Goal: Task Accomplishment & Management: Complete application form

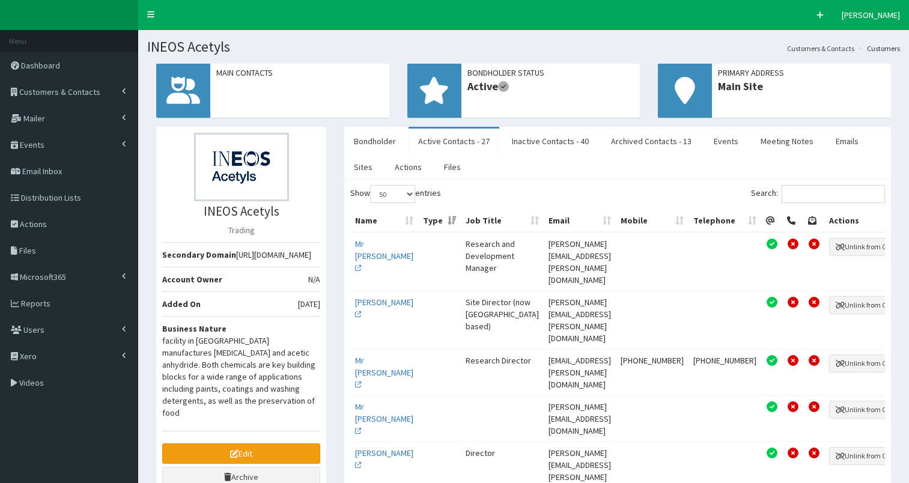
select select "50"
click at [49, 88] on span "Customers & Contacts" at bounding box center [59, 91] width 81 height 11
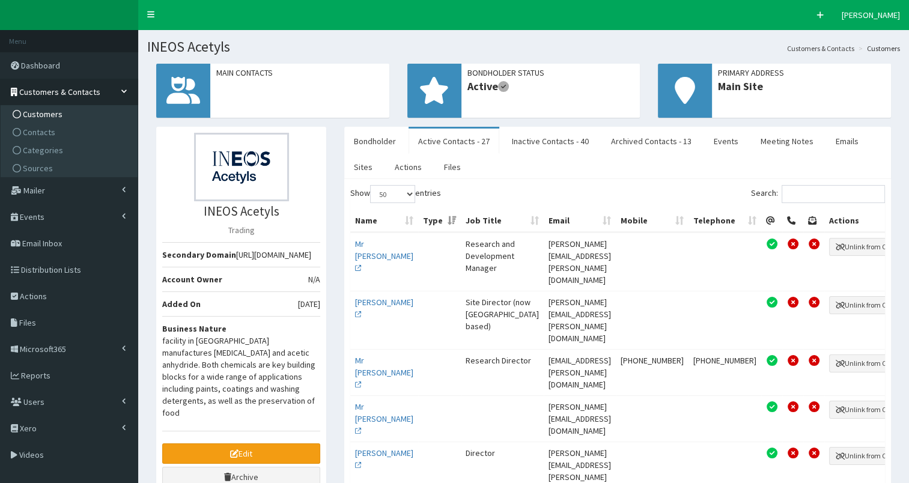
click at [40, 109] on span "Customers" at bounding box center [43, 114] width 40 height 11
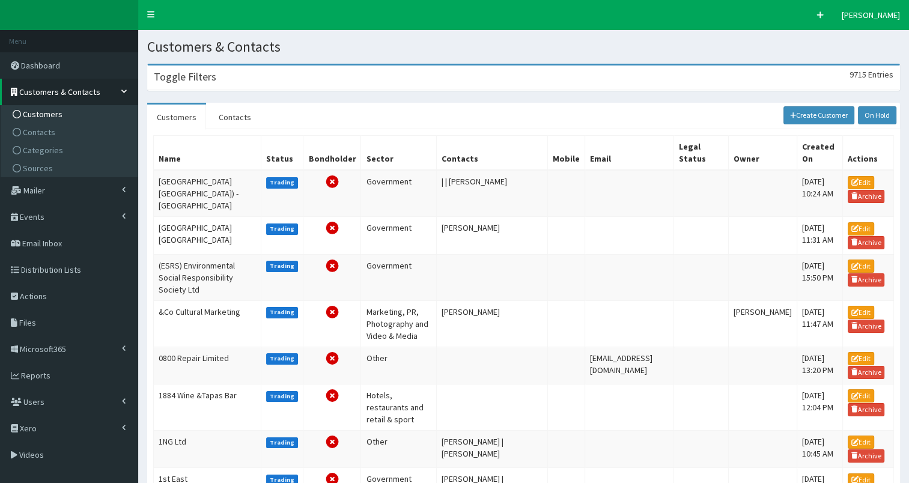
click at [185, 81] on h3 "Toggle Filters" at bounding box center [185, 76] width 62 height 11
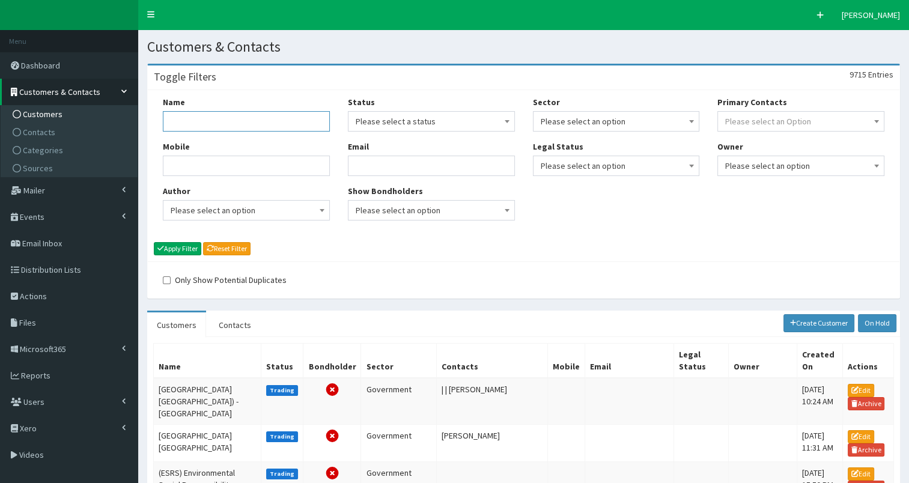
click at [178, 118] on input "Name" at bounding box center [246, 121] width 167 height 20
type input "spencer"
click at [172, 245] on button "Apply Filter" at bounding box center [177, 248] width 47 height 13
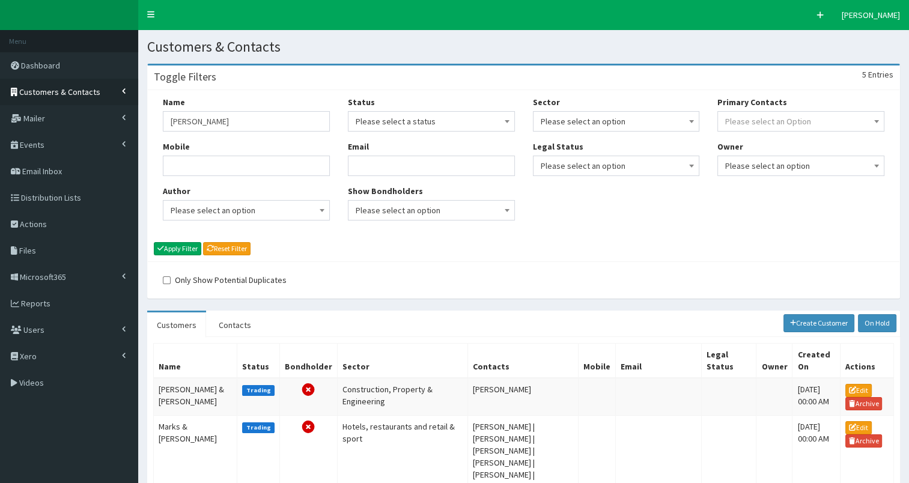
click at [83, 93] on span "Customers & Contacts" at bounding box center [59, 91] width 81 height 11
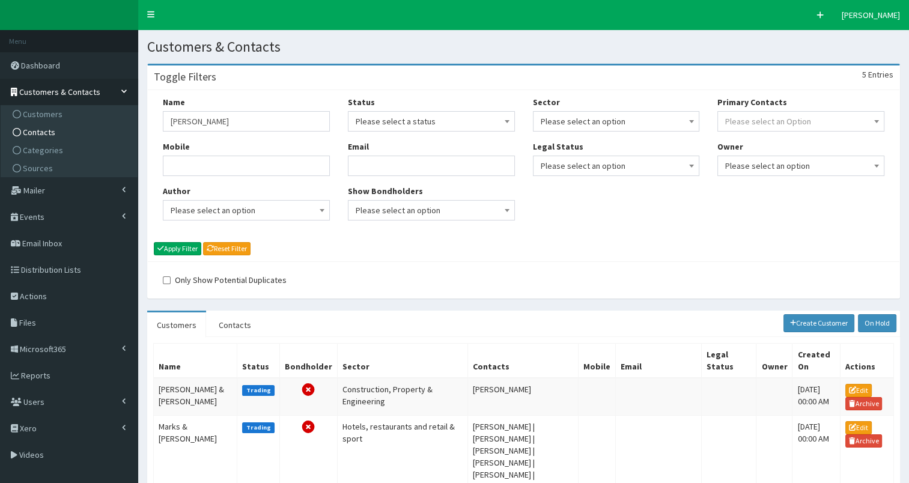
click at [83, 137] on link "Contacts" at bounding box center [71, 132] width 134 height 18
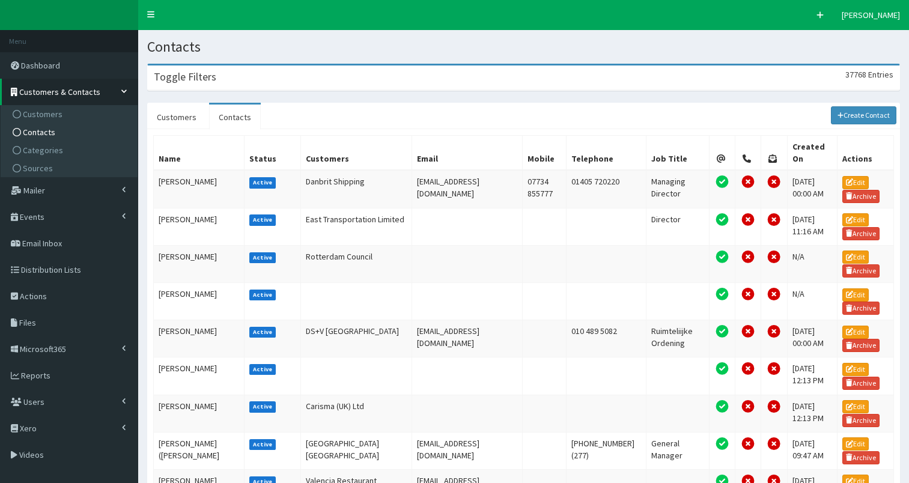
click at [276, 77] on div "Toggle Filters 37768 Entries" at bounding box center [523, 77] width 751 height 25
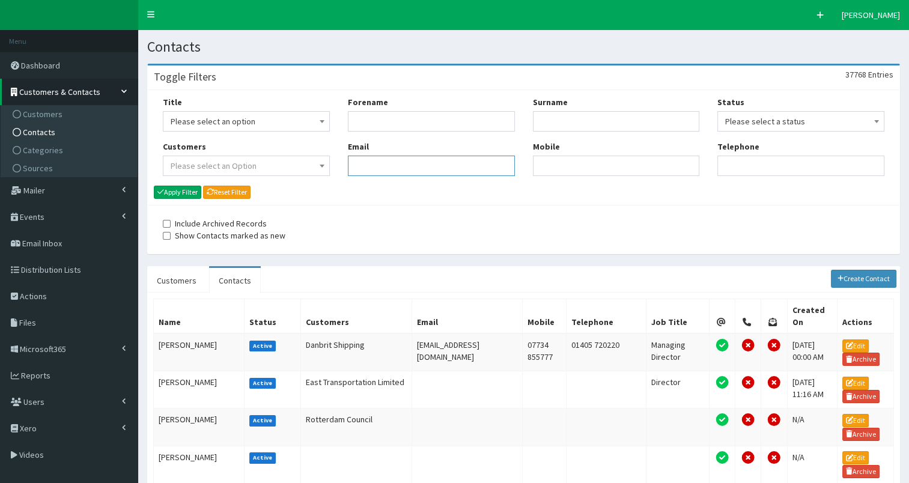
click at [368, 163] on input "Email" at bounding box center [431, 166] width 167 height 20
paste input "hanna@r-evolution.org.uk"
type input "hanna@r-evolution.org.uk"
click at [186, 191] on button "Apply Filter" at bounding box center [177, 192] width 47 height 13
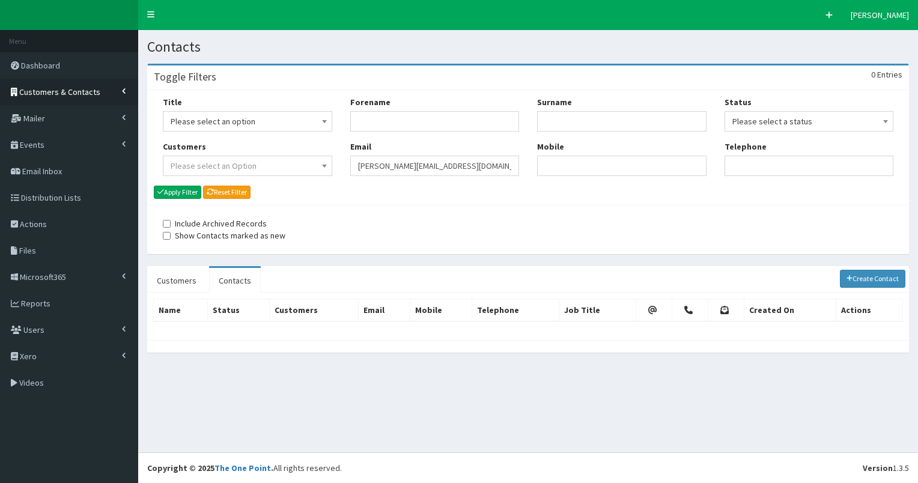
click at [69, 84] on link "Customers & Contacts" at bounding box center [69, 92] width 138 height 26
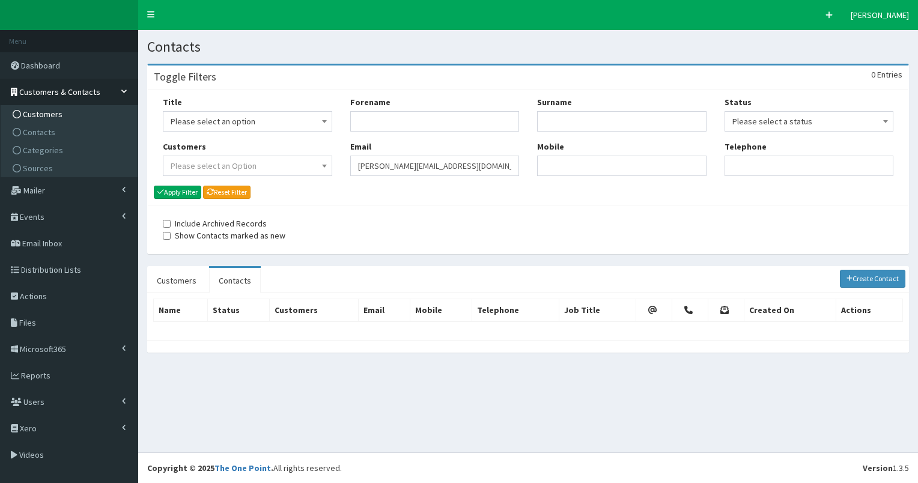
click at [56, 115] on span "Customers" at bounding box center [43, 114] width 40 height 11
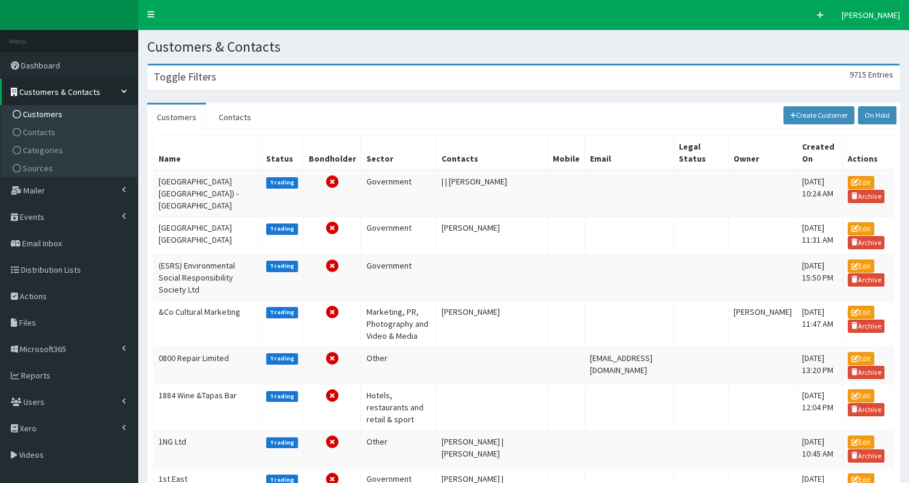
click at [185, 82] on h3 "Toggle Filters" at bounding box center [185, 76] width 62 height 11
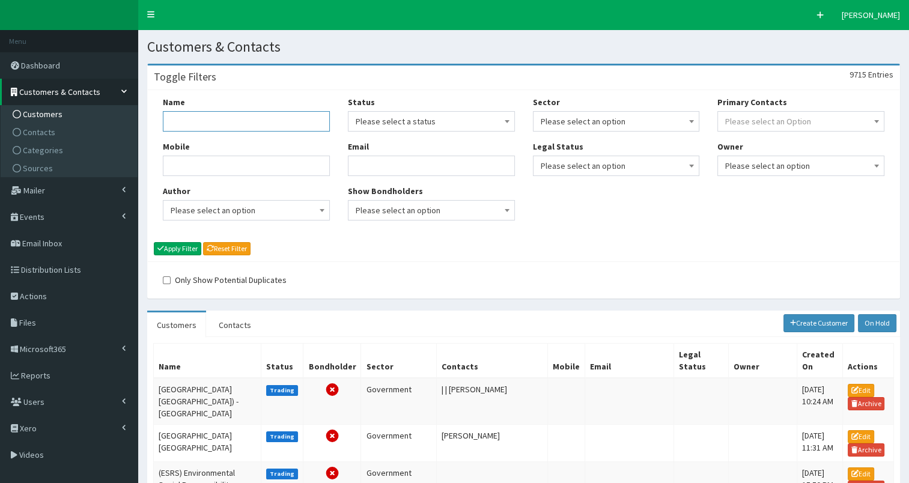
click at [184, 123] on input "Name" at bounding box center [246, 121] width 167 height 20
type input "r-evolu"
click at [178, 247] on button "Apply Filter" at bounding box center [177, 248] width 47 height 13
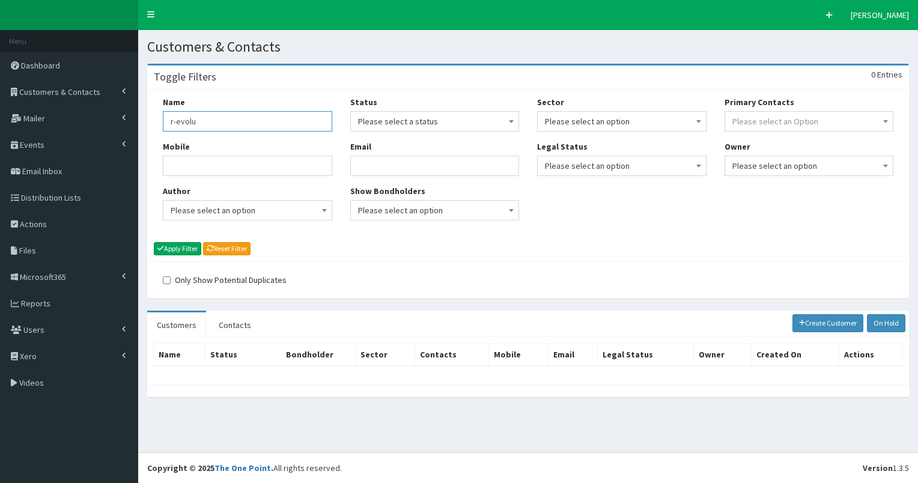
click at [168, 123] on input "r-evolu" at bounding box center [247, 121] width 169 height 20
type input "R-evolu"
click at [184, 246] on button "Apply Filter" at bounding box center [177, 248] width 47 height 13
click at [173, 120] on input "R-evolu" at bounding box center [247, 121] width 169 height 20
type input "Revolu"
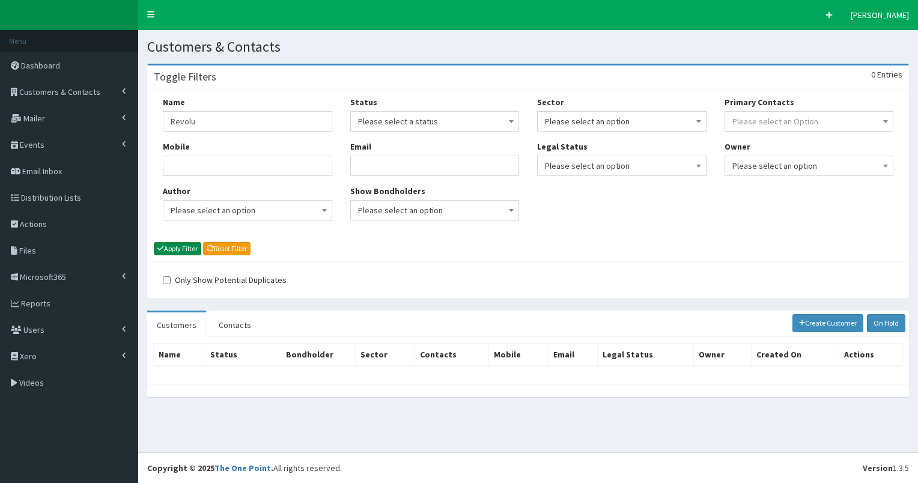
click at [177, 249] on button "Apply Filter" at bounding box center [177, 248] width 47 height 13
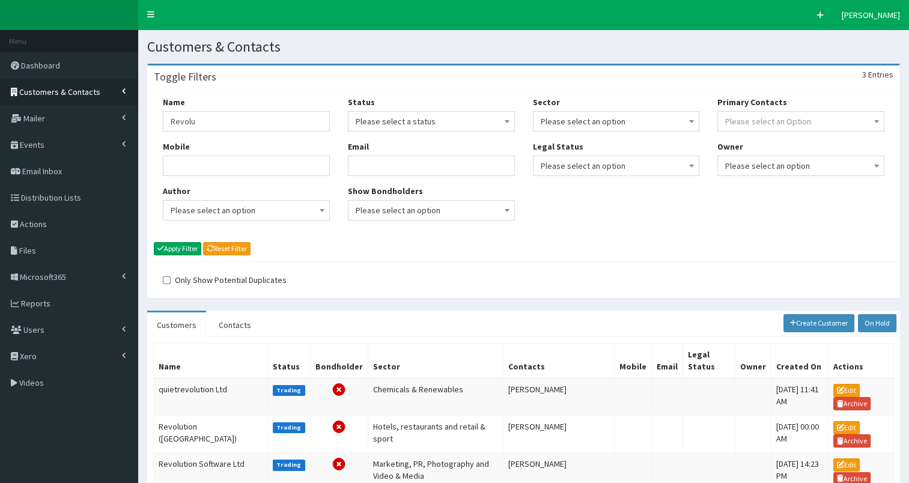
click at [65, 87] on span "Customers & Contacts" at bounding box center [59, 91] width 81 height 11
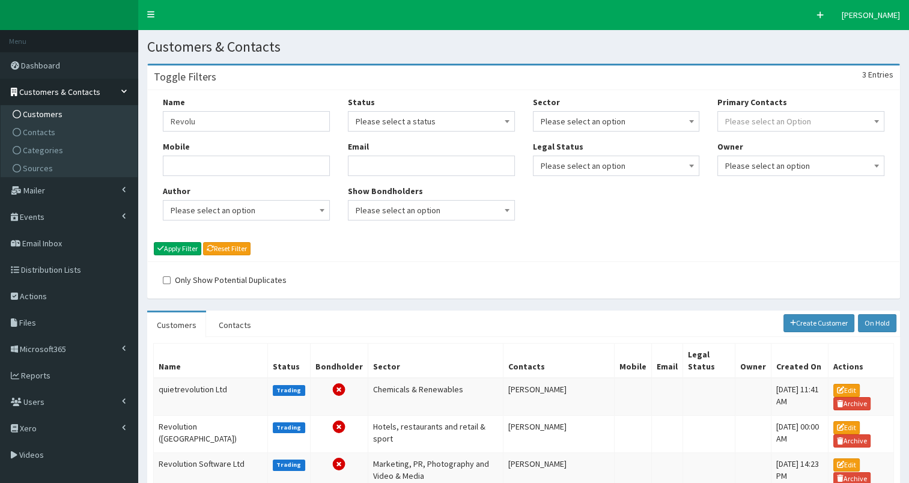
click at [62, 115] on link "Customers" at bounding box center [71, 114] width 134 height 18
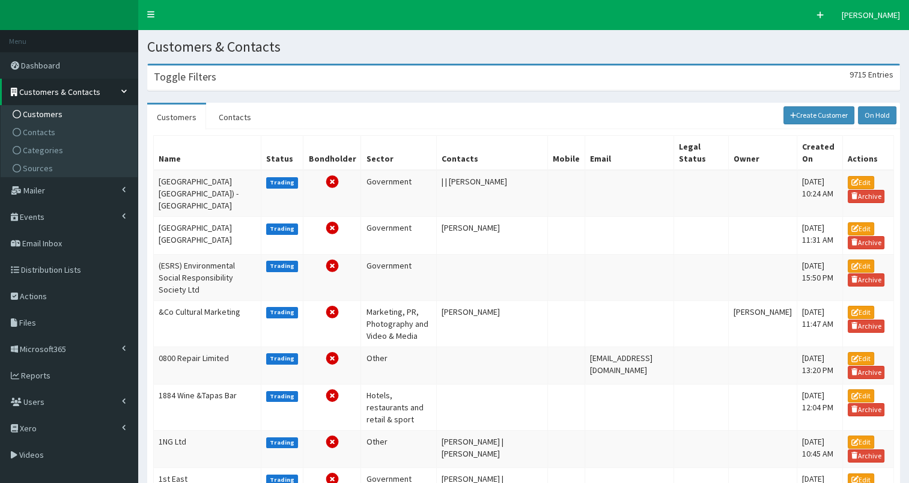
click at [202, 77] on h3 "Toggle Filters" at bounding box center [185, 76] width 62 height 11
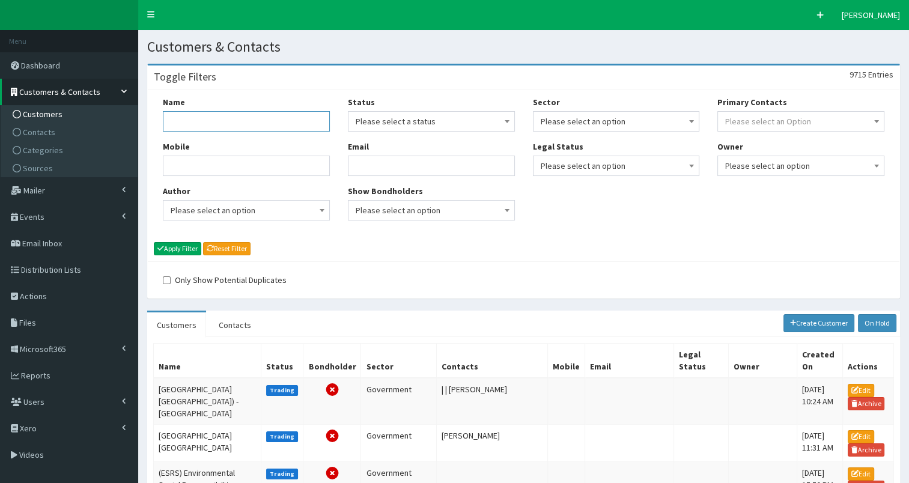
click at [190, 126] on input "Name" at bounding box center [246, 121] width 167 height 20
type input "R-evolution"
click at [180, 246] on button "Apply Filter" at bounding box center [177, 248] width 47 height 13
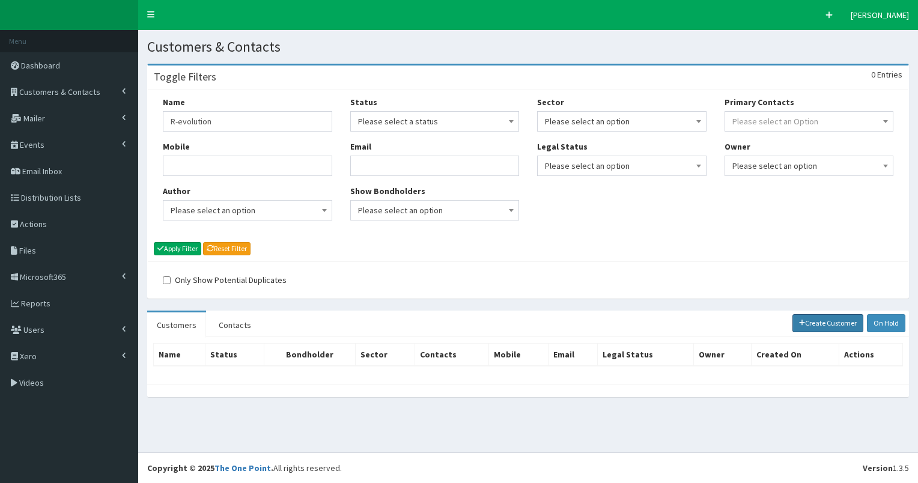
click at [849, 320] on link "Create Customer" at bounding box center [827, 323] width 71 height 18
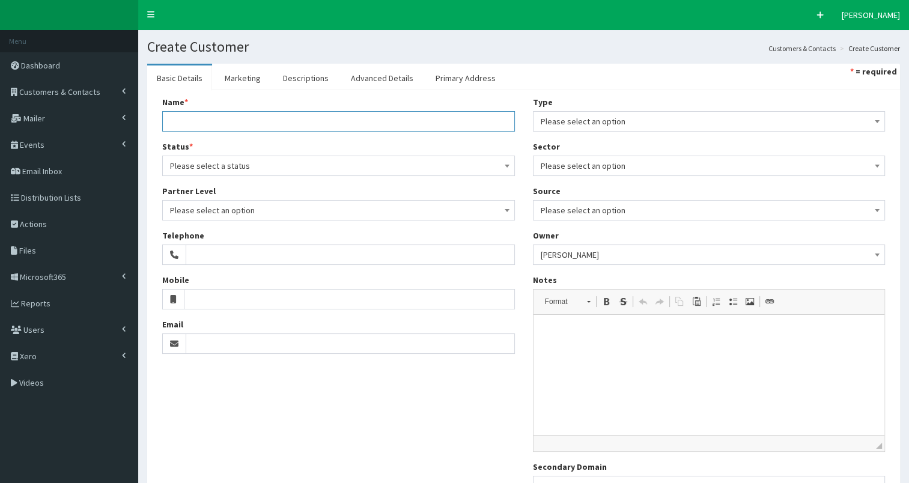
click at [243, 115] on input "Name *" at bounding box center [338, 121] width 353 height 20
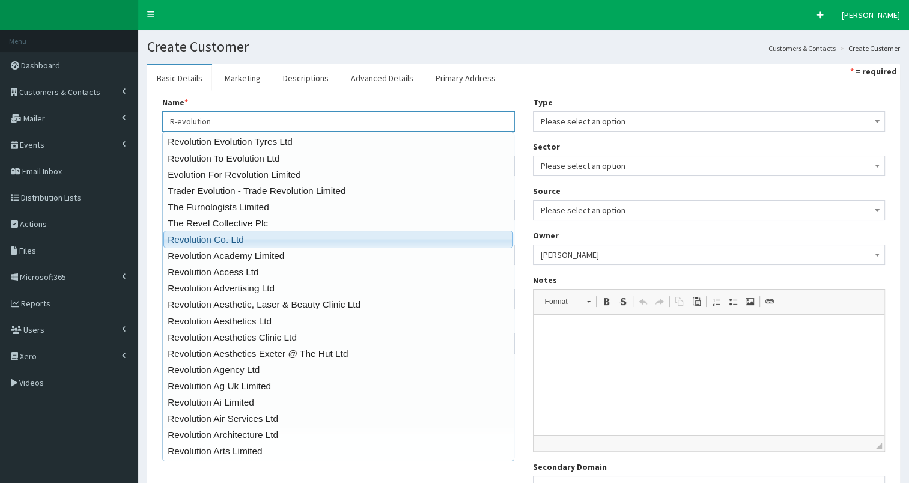
click at [231, 238] on link "Revolution Co. Ltd" at bounding box center [338, 239] width 350 height 17
type input "Revolution Co. Ltd"
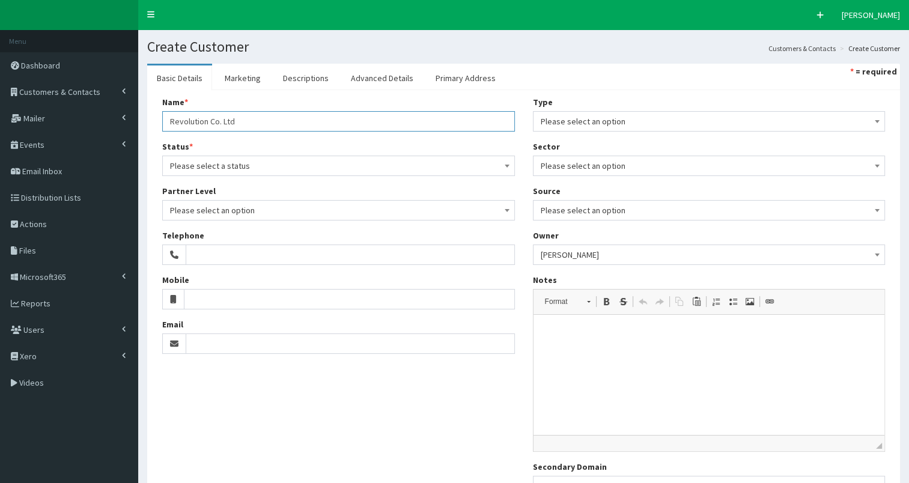
type input "No.6 Holdsworth House"
type input "[GEOGRAPHIC_DATA]"
type input "SW2 2EX"
click at [441, 79] on link "Primary Address" at bounding box center [465, 77] width 79 height 25
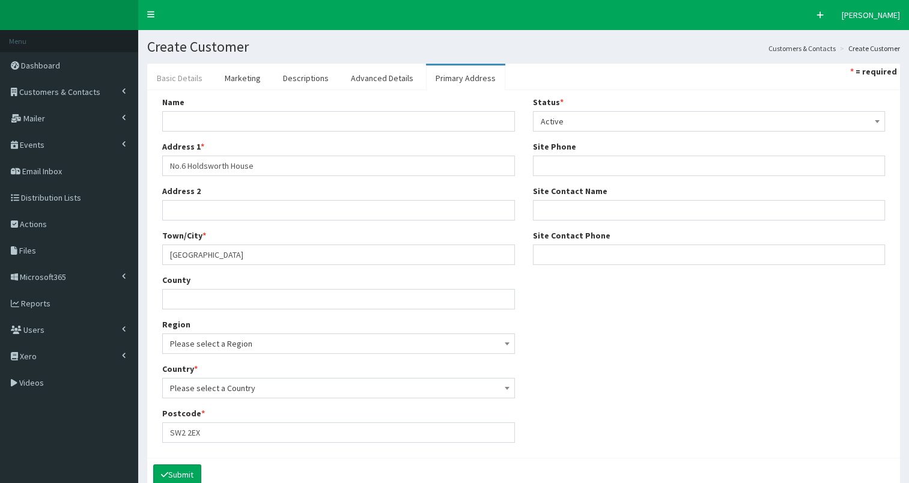
click at [183, 82] on link "Basic Details" at bounding box center [179, 77] width 65 height 25
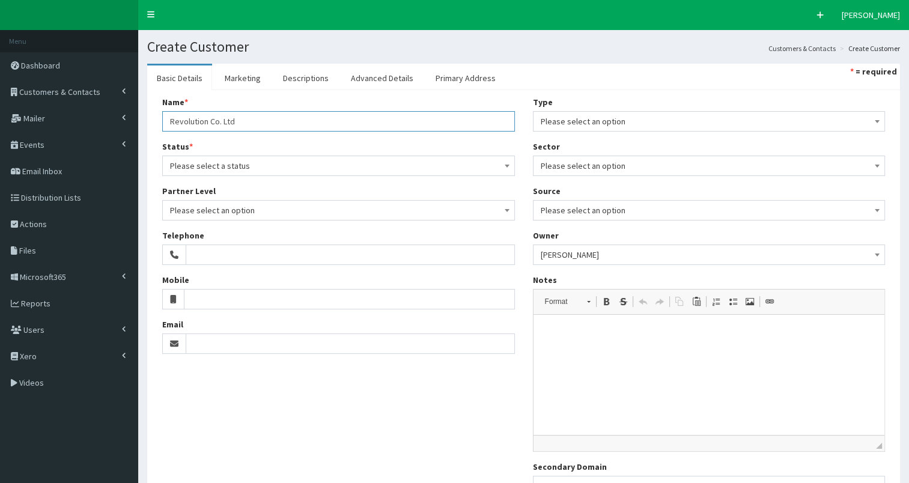
click at [175, 122] on input "Revolution Co. Ltd" at bounding box center [338, 121] width 353 height 20
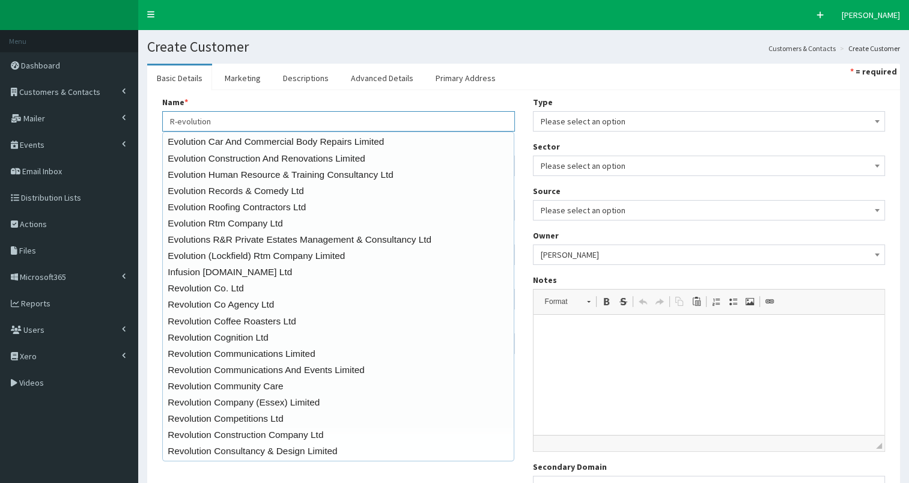
type input "R-evolution"
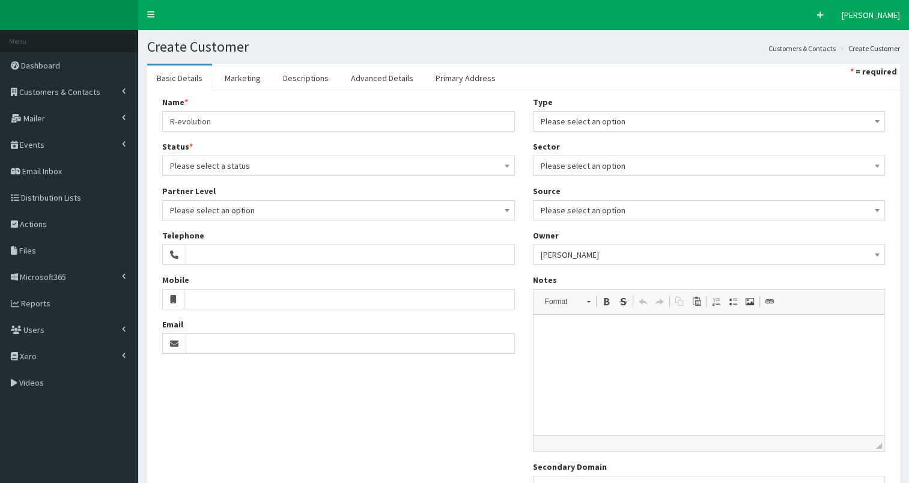
click at [148, 130] on div "Name * 20 results are available, use up and down arrow keys to navigate. R-evol…" at bounding box center [523, 300] width 753 height 421
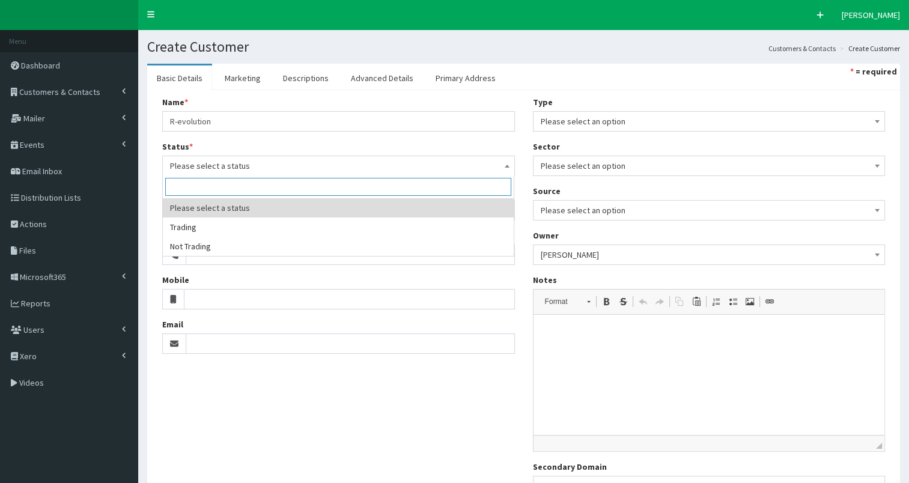
click at [189, 169] on span "Please select a status" at bounding box center [338, 165] width 337 height 17
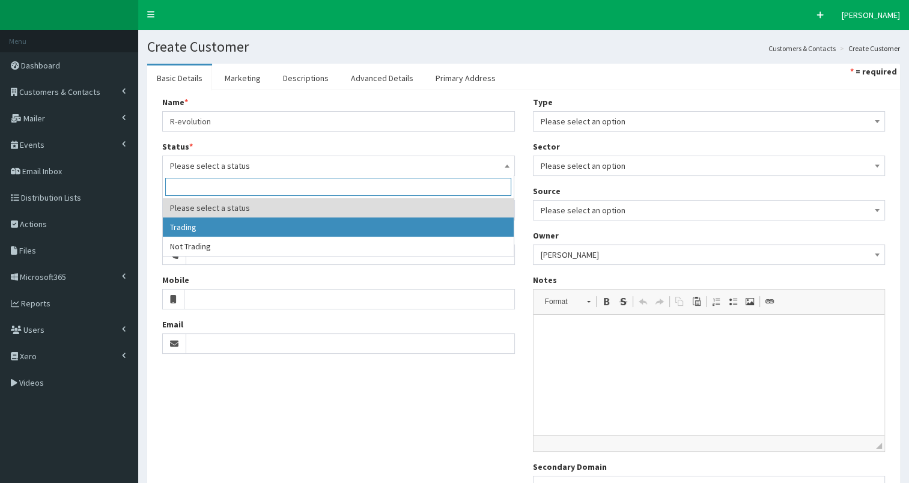
select select "1"
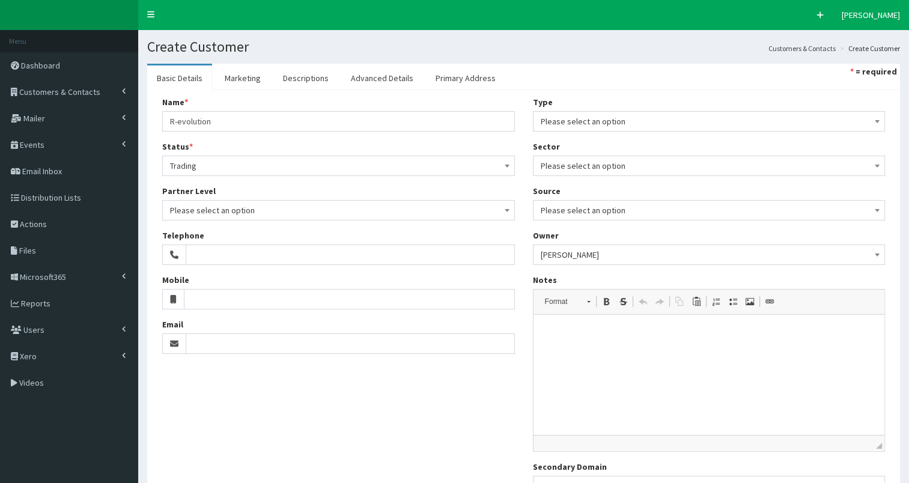
click at [625, 122] on span "Please select an option" at bounding box center [709, 121] width 337 height 17
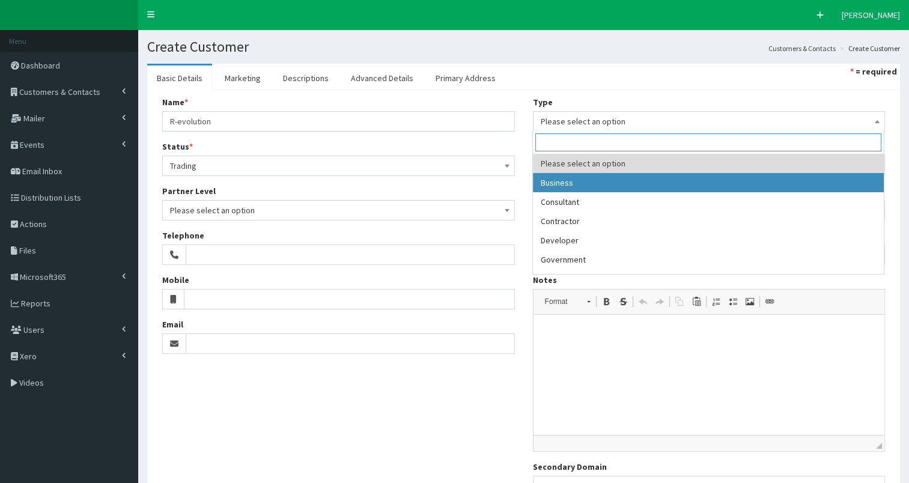
select select "1"
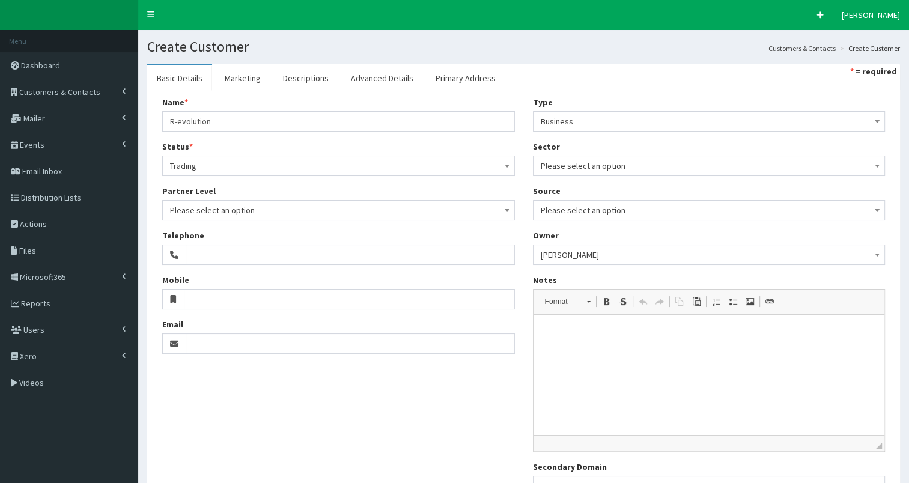
click at [631, 166] on span "Please select an option" at bounding box center [709, 165] width 337 height 17
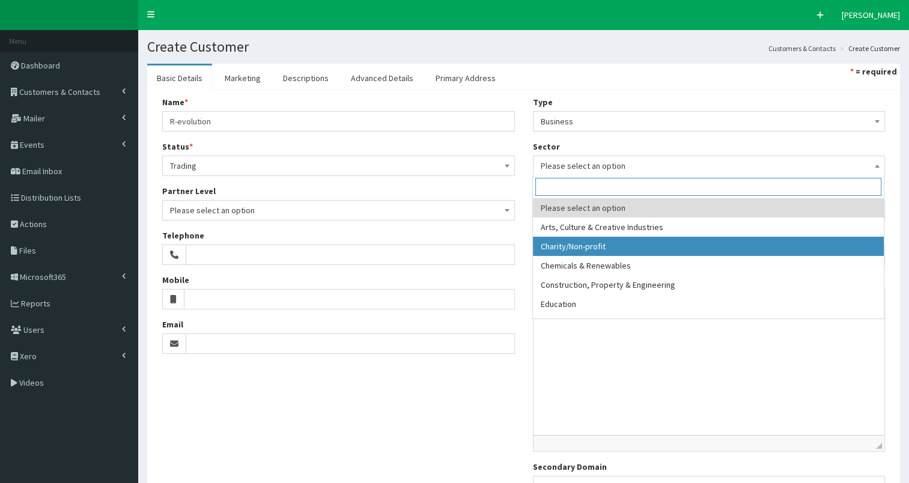
select select "2"
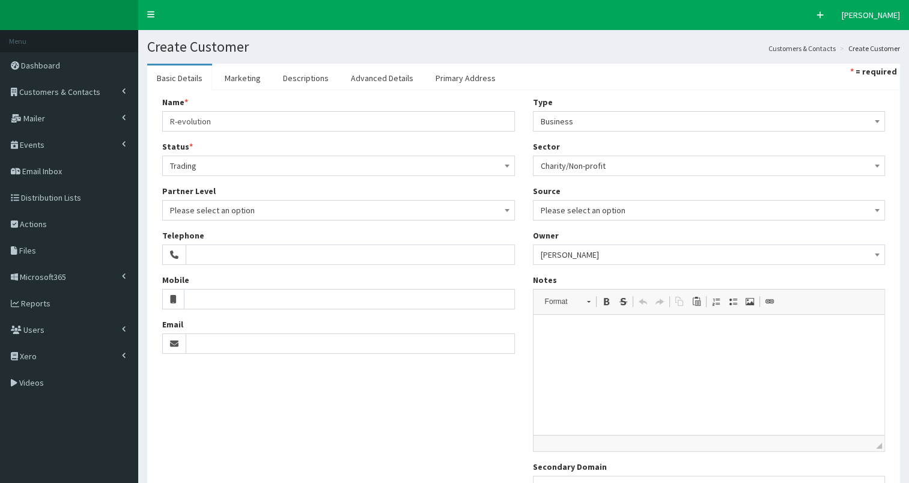
scroll to position [112, 0]
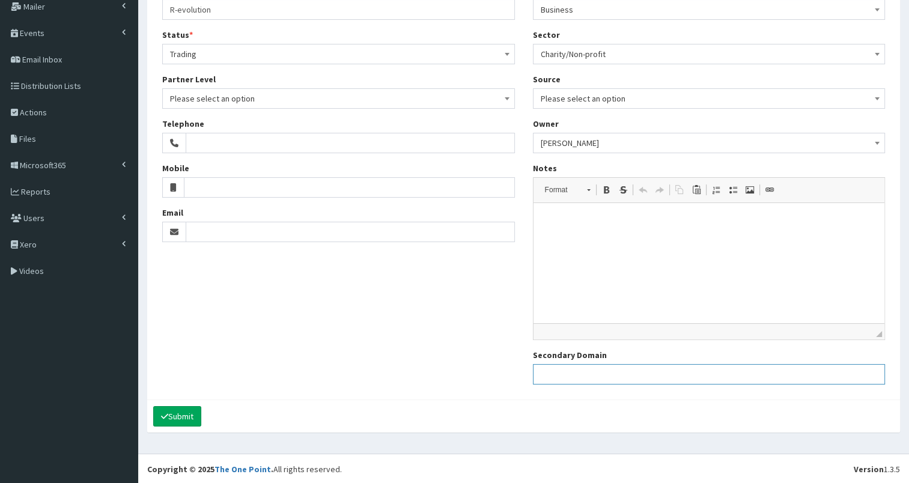
click at [565, 372] on input "Secondary Domain" at bounding box center [709, 374] width 353 height 20
paste input "https://www.r-evolution.org.uk/"
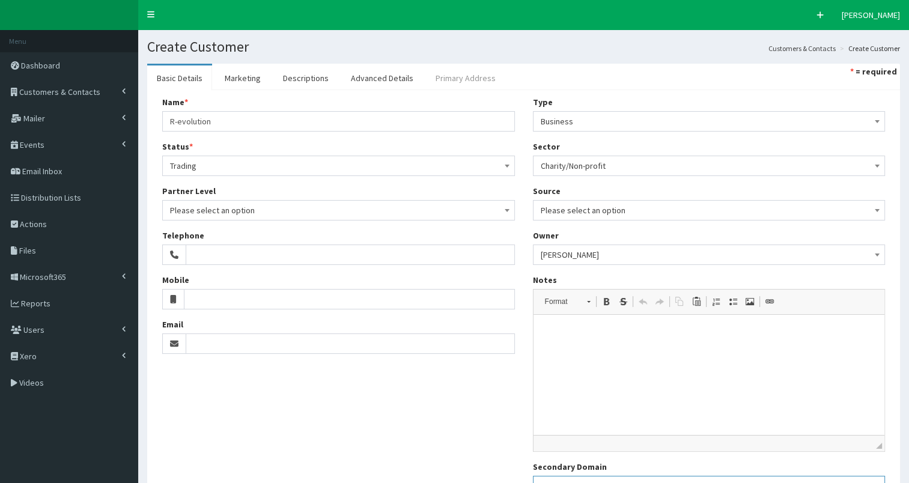
type input "https://www.r-evolution.org.uk/"
click at [440, 81] on link "Primary Address" at bounding box center [465, 77] width 79 height 25
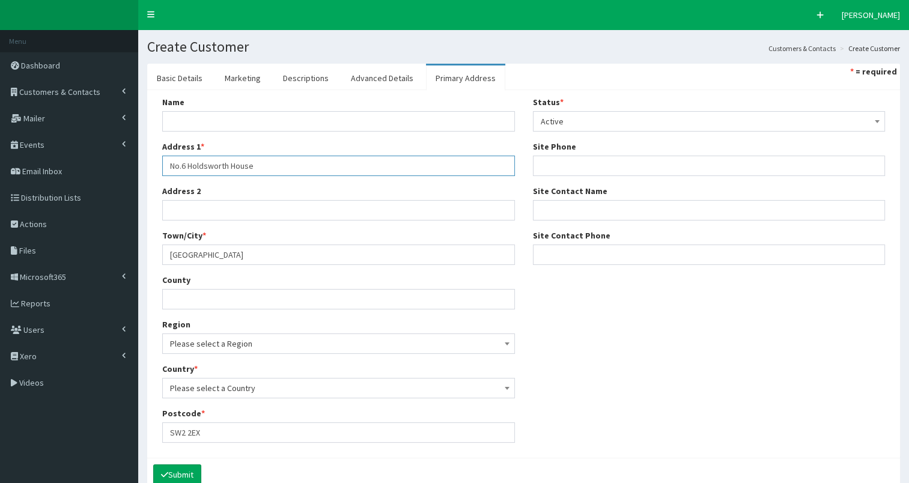
drag, startPoint x: 171, startPoint y: 163, endPoint x: 344, endPoint y: 155, distance: 173.2
click at [344, 156] on input "No.6 Holdsworth House" at bounding box center [338, 166] width 353 height 20
paste input "Station Road, Cottingham, HU16 4LL"
drag, startPoint x: 264, startPoint y: 165, endPoint x: 393, endPoint y: 159, distance: 128.7
click at [393, 159] on input "Station Road, Cottingham, HU16 4LL" at bounding box center [338, 166] width 353 height 20
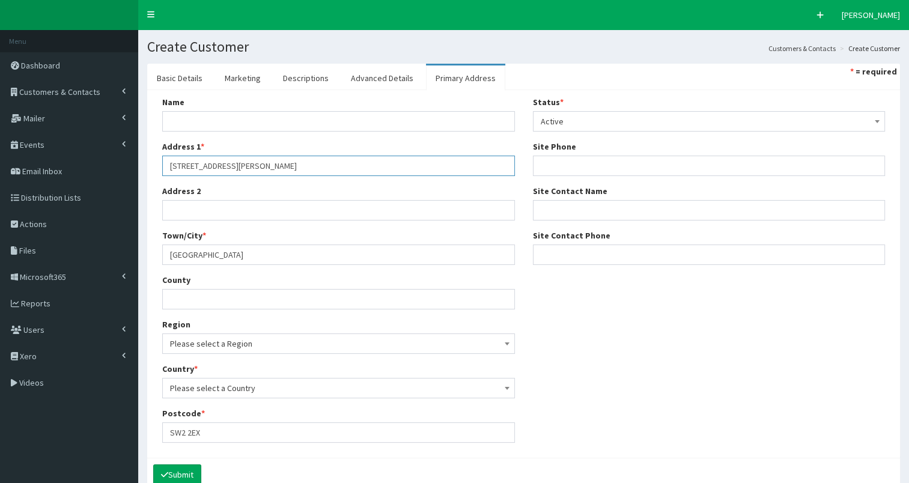
type input "Station Road, Cottingham, HU16 4LL"
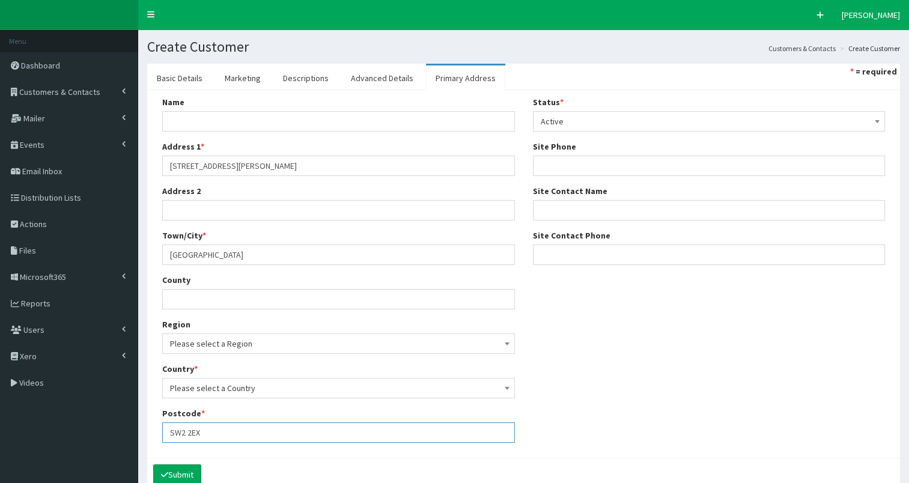
drag, startPoint x: 169, startPoint y: 432, endPoint x: 317, endPoint y: 426, distance: 147.9
click at [317, 426] on input "SW2 2EX" at bounding box center [338, 432] width 353 height 20
paste input "HU16 4LL"
type input "HU16 4LL"
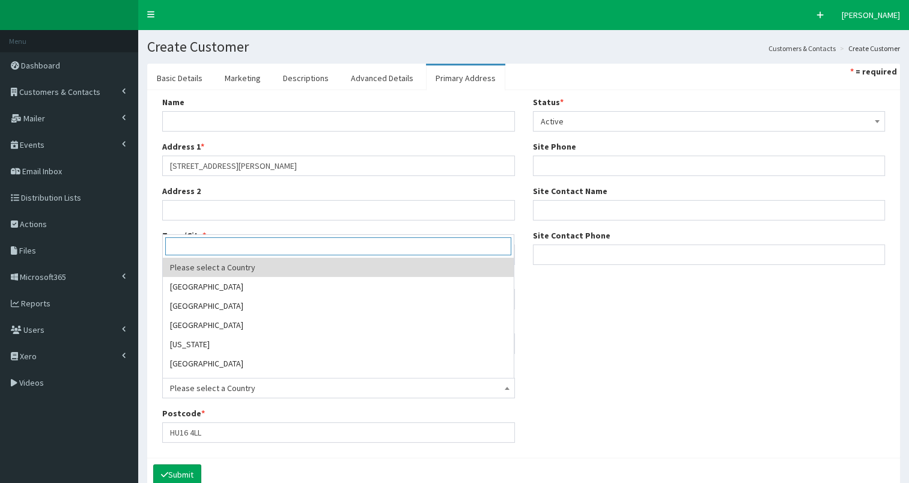
click at [296, 389] on span "Please select a Country" at bounding box center [338, 388] width 337 height 17
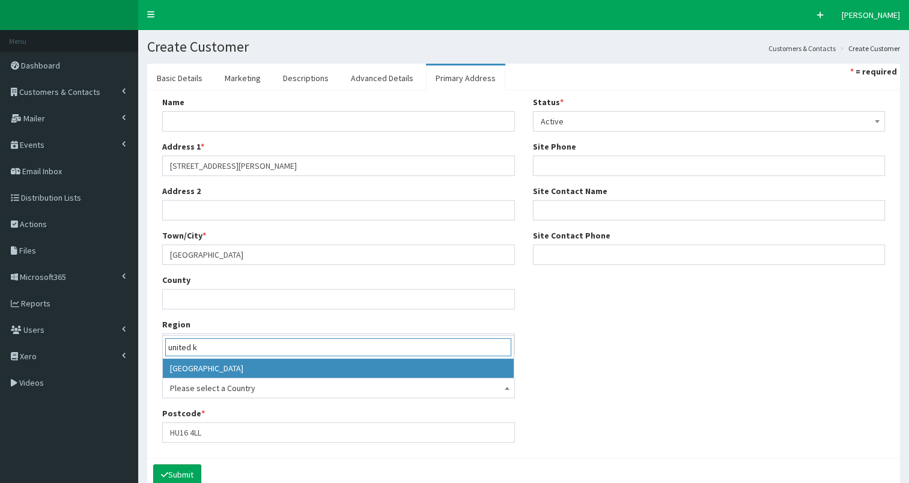
type input "united k"
select select "225"
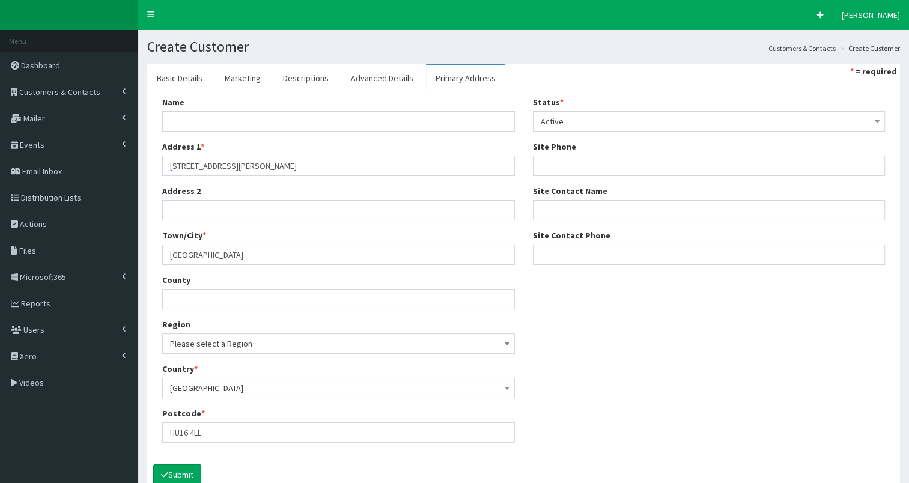
click at [177, 339] on span "Please select a Region" at bounding box center [338, 343] width 337 height 17
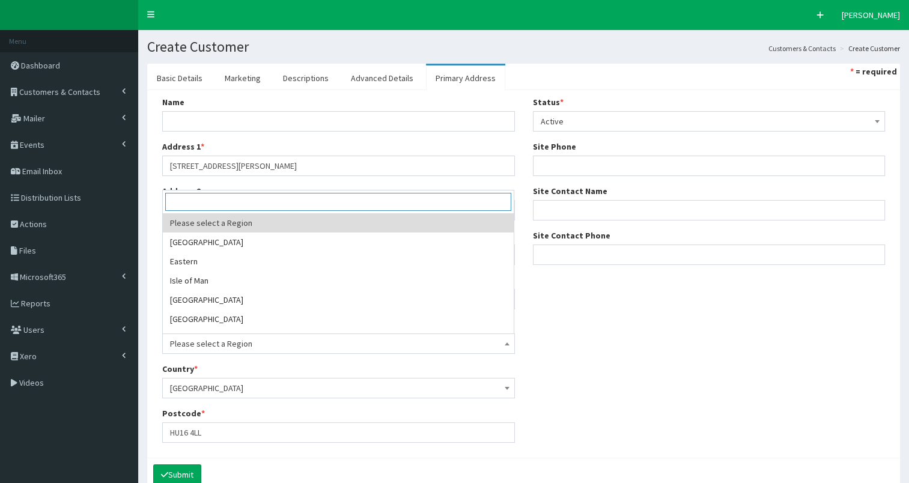
scroll to position [303, 0]
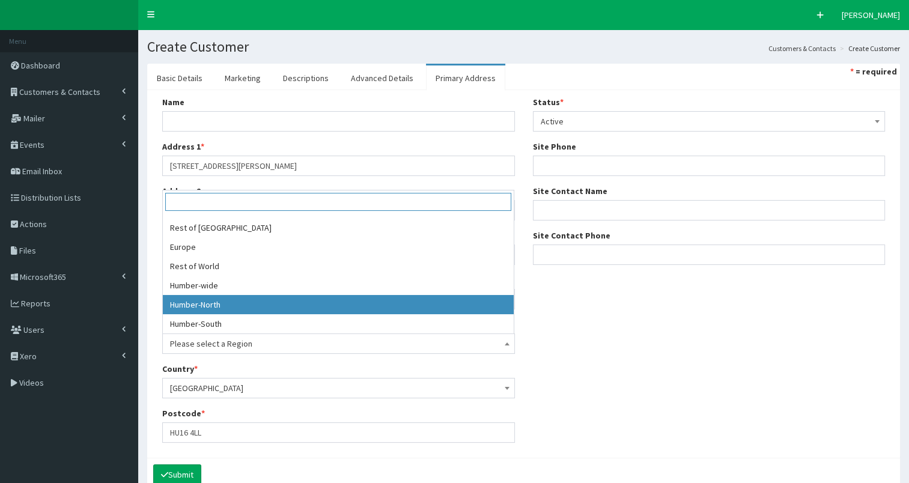
select select "20"
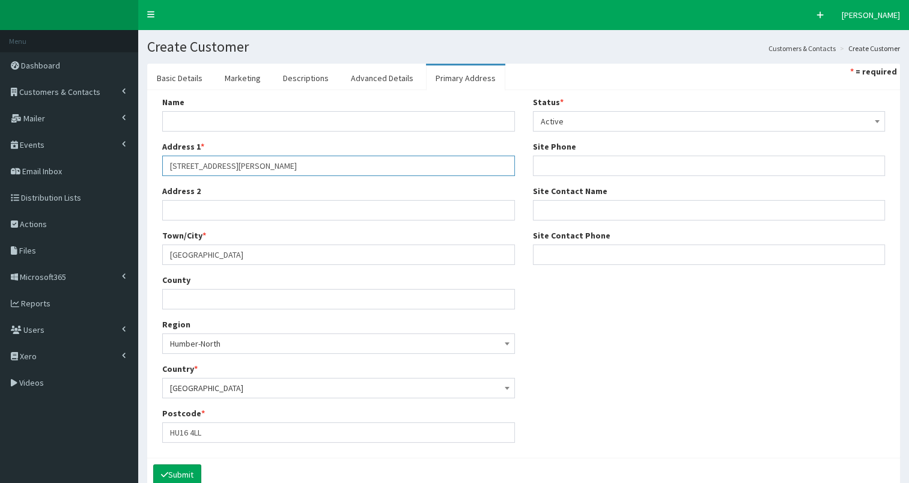
drag, startPoint x: 219, startPoint y: 164, endPoint x: 257, endPoint y: 162, distance: 38.5
click at [257, 162] on input "Station Road, Cottingham, HU16 4LL" at bounding box center [338, 166] width 353 height 20
drag, startPoint x: 166, startPoint y: 255, endPoint x: 322, endPoint y: 243, distance: 156.6
click at [322, 243] on div "Town/City * London" at bounding box center [338, 246] width 353 height 35
paste input "Cottingham"
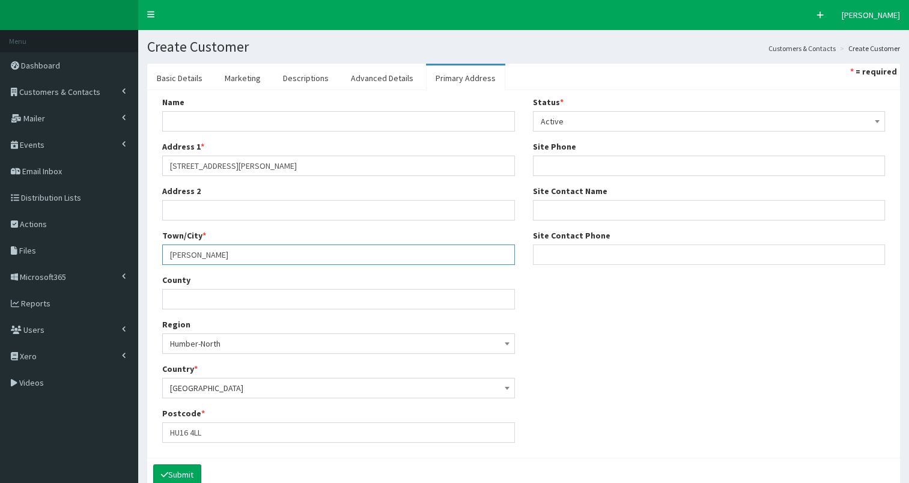
type input "Cottingham"
click at [214, 162] on input "Station Road, Cottingham, HU16 4LL" at bounding box center [338, 166] width 353 height 20
type input "Station Road"
click at [186, 297] on input "County" at bounding box center [338, 299] width 353 height 20
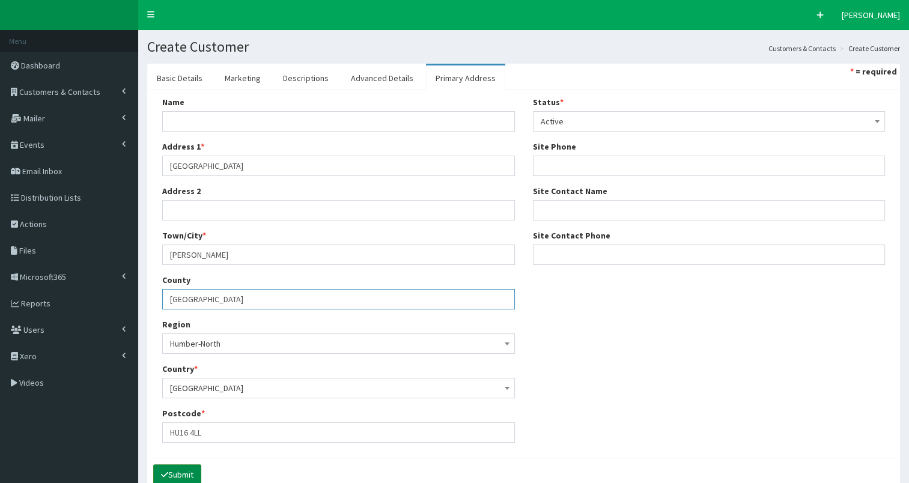
type input "East Riding of Yorkshire"
click at [171, 473] on button "Submit" at bounding box center [177, 474] width 48 height 20
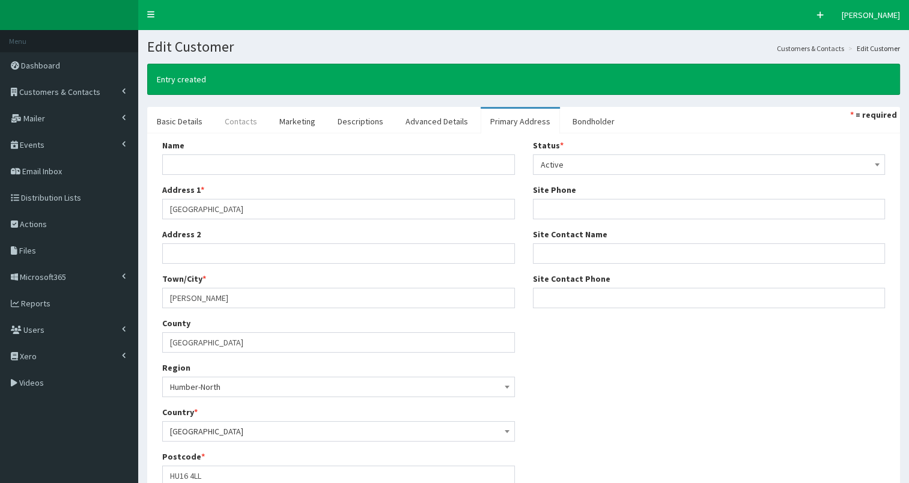
click at [240, 119] on link "Contacts" at bounding box center [241, 121] width 52 height 25
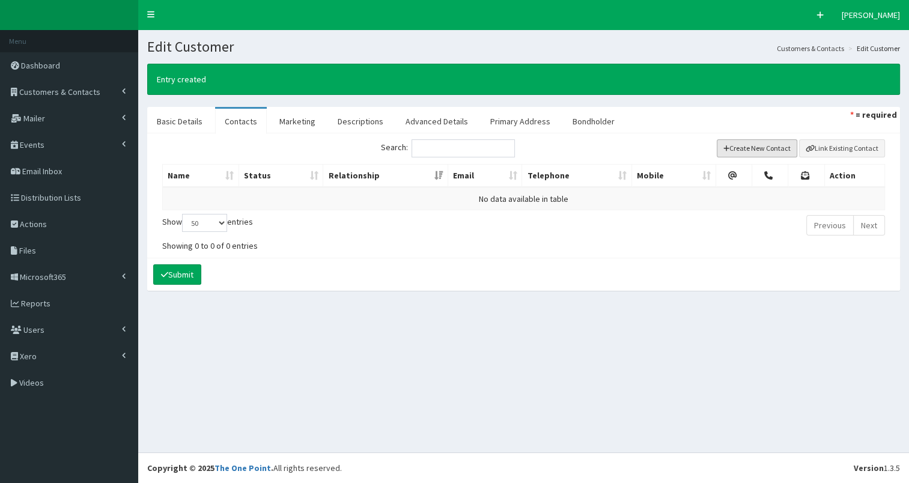
click at [773, 150] on button "Create New Contact" at bounding box center [757, 148] width 81 height 18
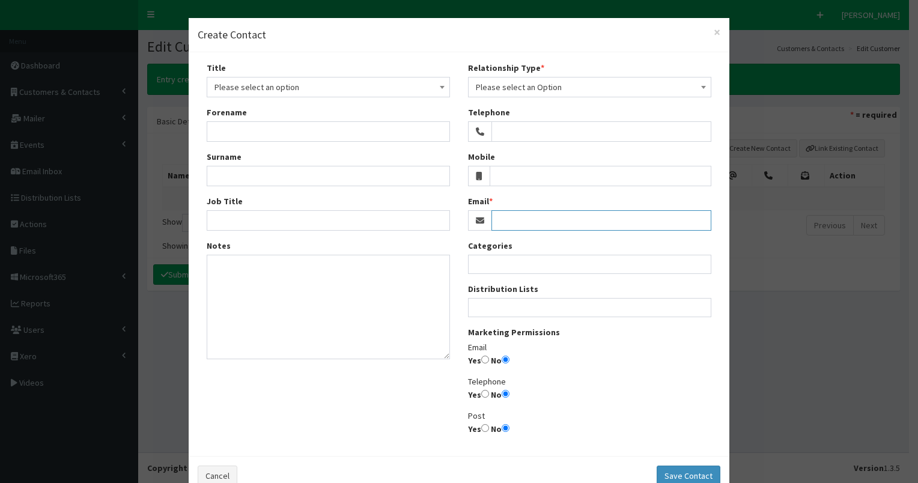
click at [509, 219] on input "Email" at bounding box center [601, 220] width 220 height 20
paste input "[PERSON_NAME][EMAIL_ADDRESS][DOMAIN_NAME]"
type input "[PERSON_NAME][EMAIL_ADDRESS][DOMAIN_NAME]"
click at [530, 86] on span "Please select an Option" at bounding box center [590, 87] width 228 height 17
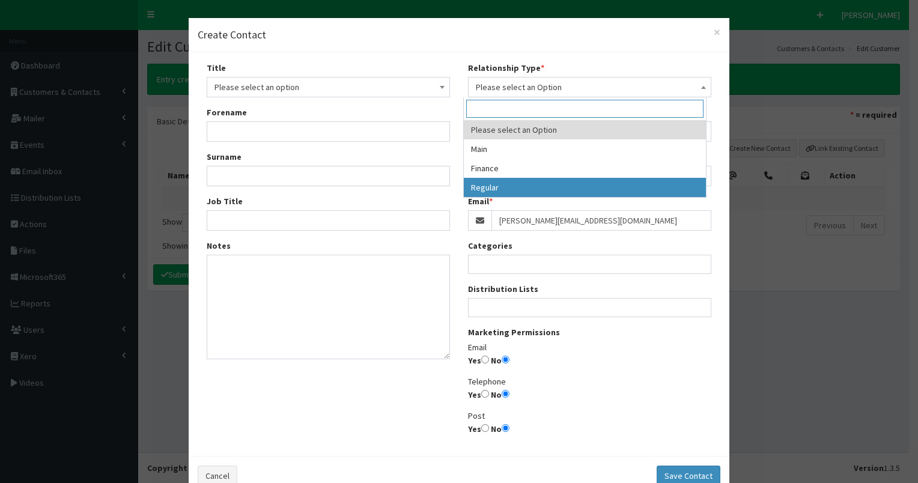
select select "3"
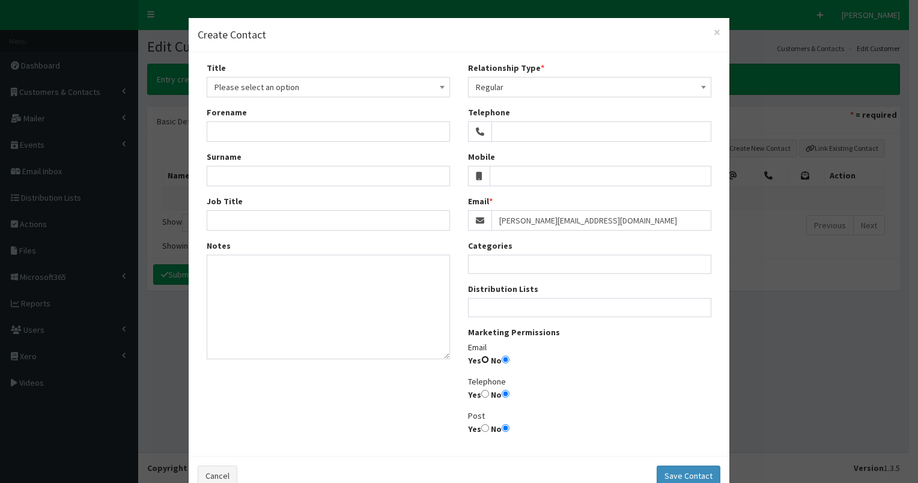
click at [481, 356] on input "Yes" at bounding box center [485, 360] width 8 height 8
radio input "true"
click at [491, 307] on ul at bounding box center [590, 306] width 242 height 15
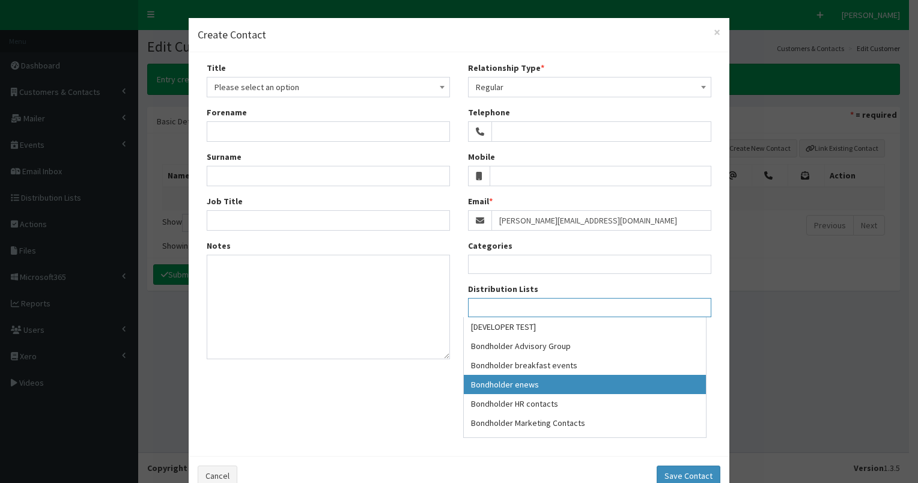
select select "79"
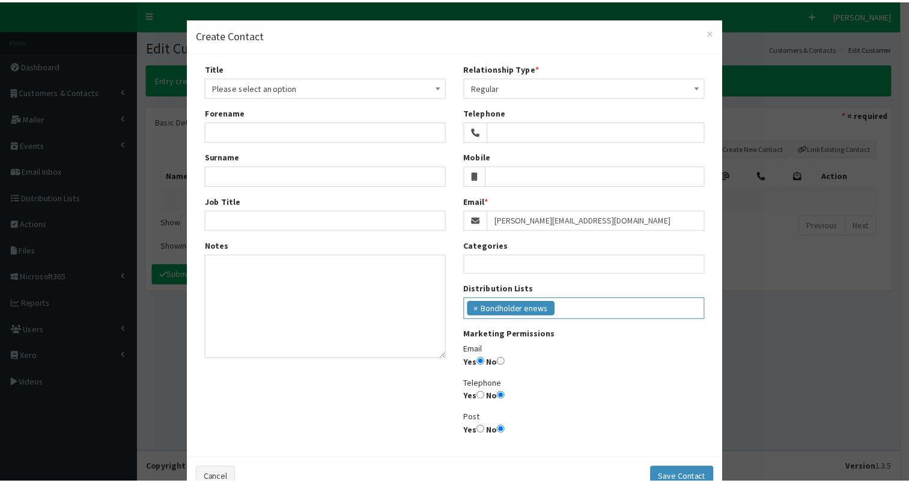
scroll to position [34, 0]
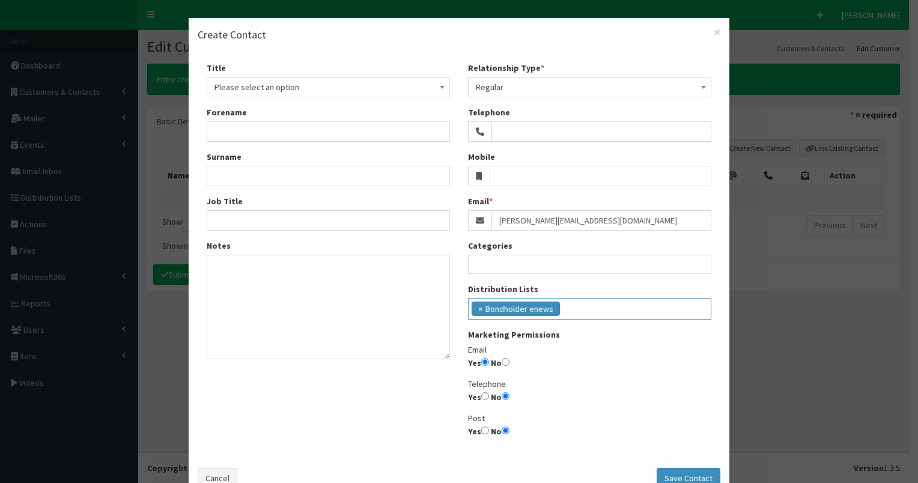
click at [616, 312] on ul "× Bondholder enews" at bounding box center [590, 307] width 242 height 17
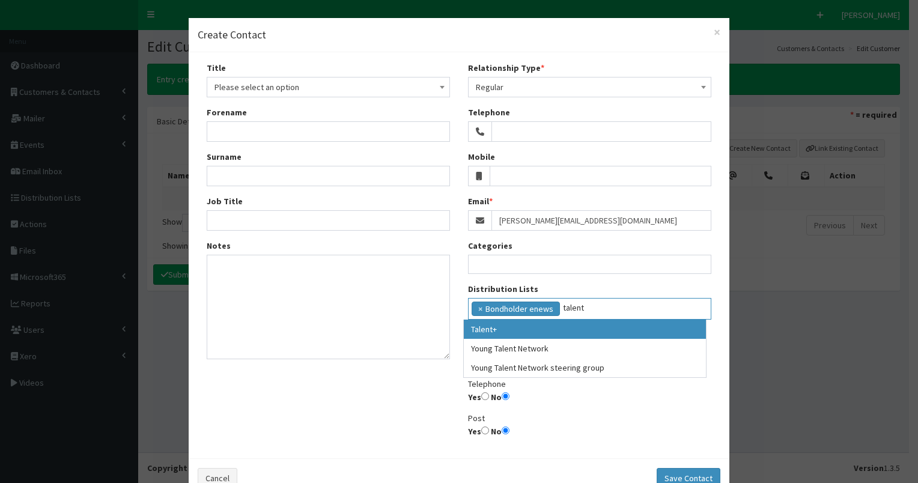
type input "talent"
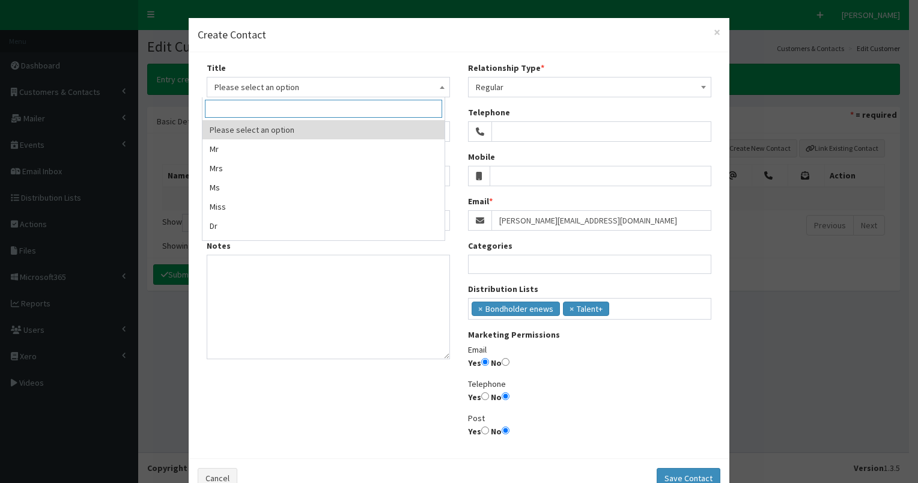
click at [238, 84] on span "Please select an option" at bounding box center [328, 87] width 228 height 17
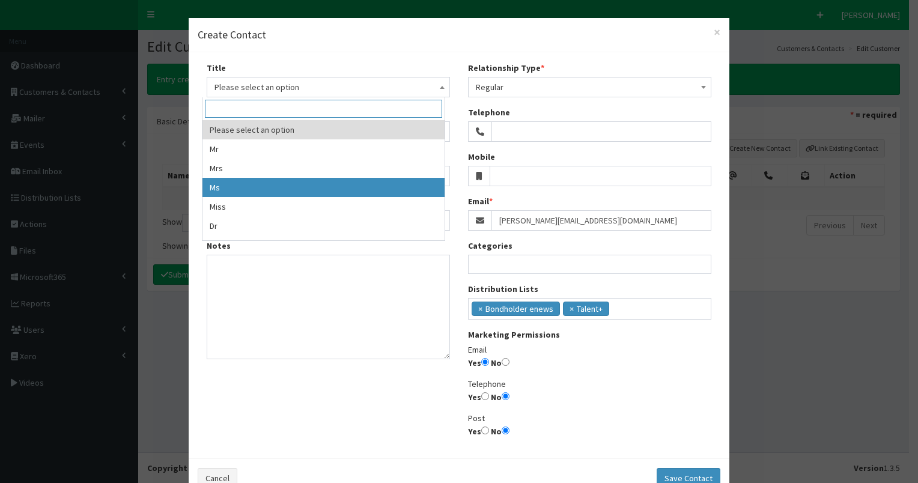
select select "3"
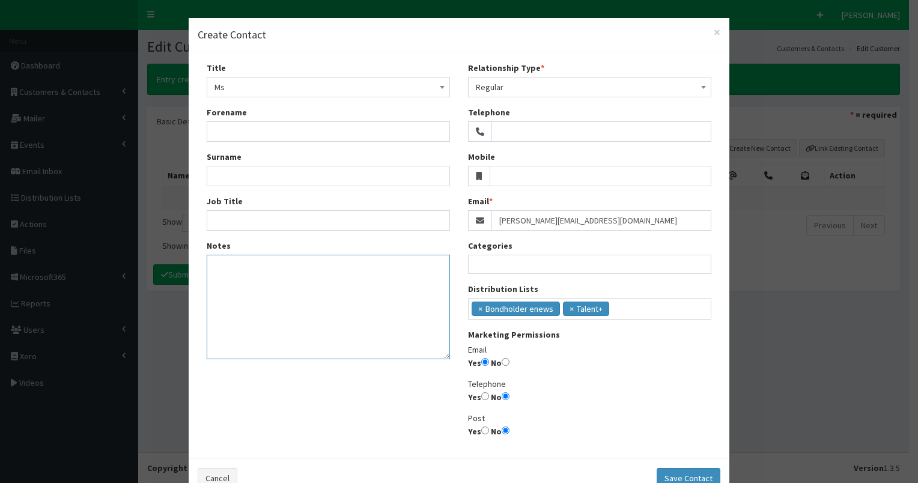
click at [228, 271] on textarea "Notes" at bounding box center [328, 307] width 243 height 105
type textarea "Was at NewDays then Drunk Animal"
click at [221, 130] on input "Forename" at bounding box center [328, 131] width 243 height 20
type input "Hannah"
click at [242, 175] on input "Surname" at bounding box center [328, 176] width 243 height 20
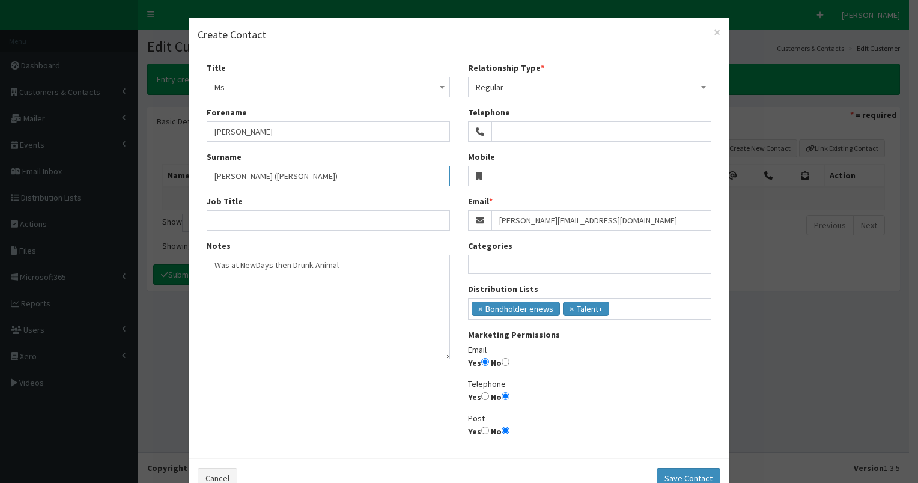
type input "Wright (Moore)"
click at [254, 220] on input "Job Title" at bounding box center [328, 220] width 243 height 20
paste input "Marketing and Partnerships Manager"
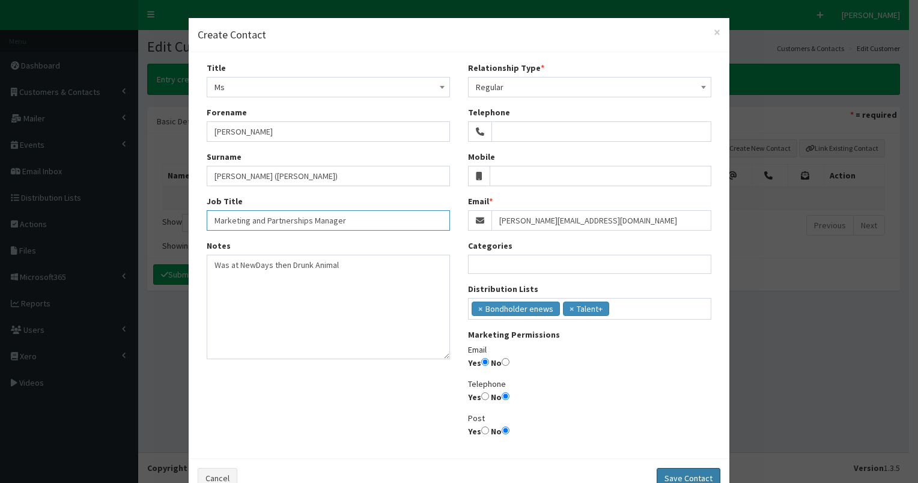
type input "Marketing and Partnerships Manager"
click at [682, 473] on button "Save Contact" at bounding box center [689, 478] width 64 height 20
select select
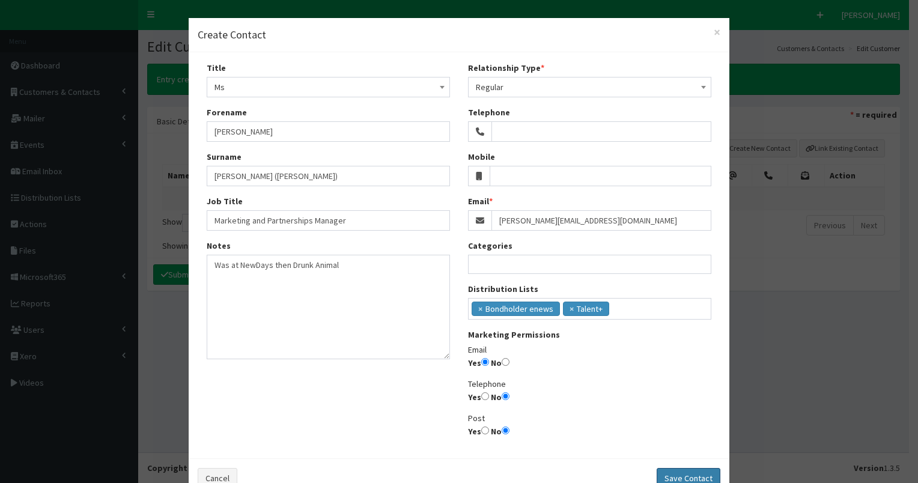
select select
radio input "false"
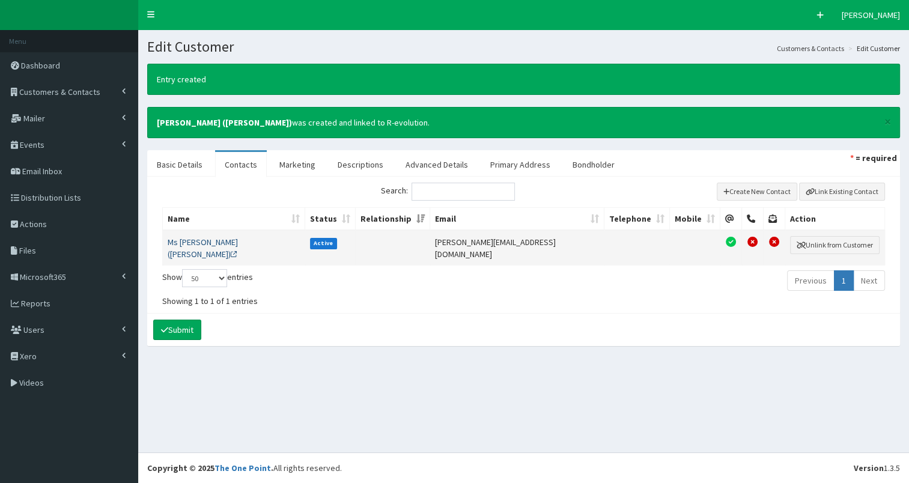
click at [219, 240] on link "Ms Hannah Wright (Moore)" at bounding box center [203, 248] width 70 height 23
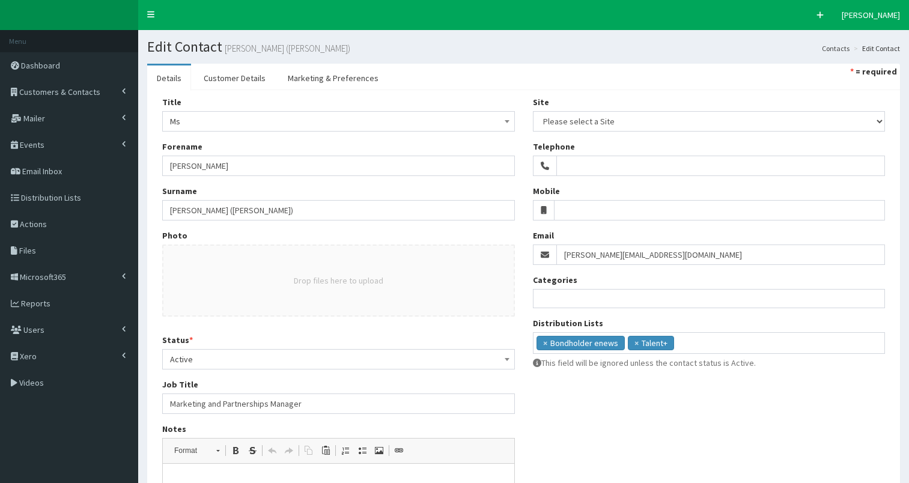
select select
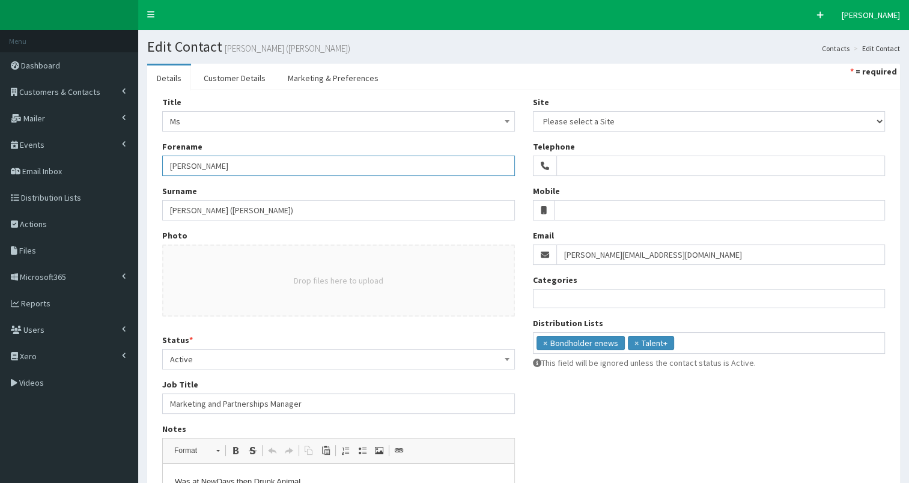
click at [194, 163] on input "[PERSON_NAME]" at bounding box center [338, 166] width 353 height 20
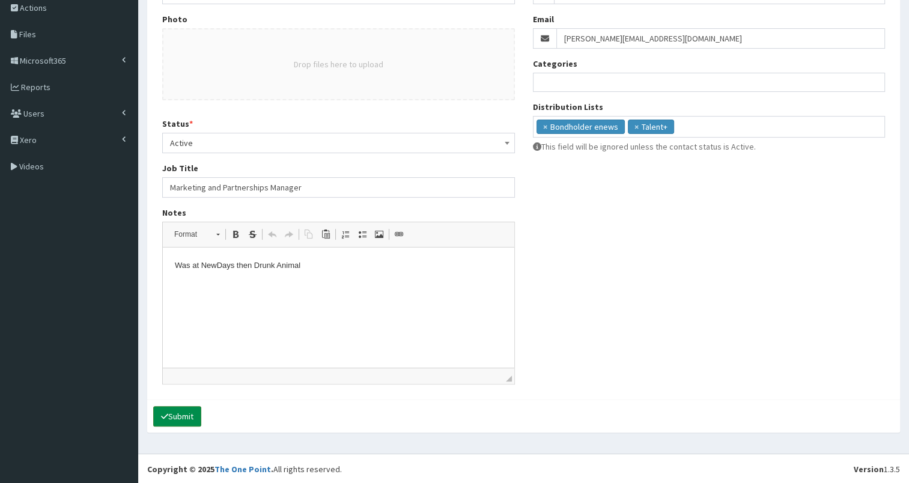
type input "[PERSON_NAME]"
click at [190, 416] on button "Submit" at bounding box center [177, 416] width 48 height 20
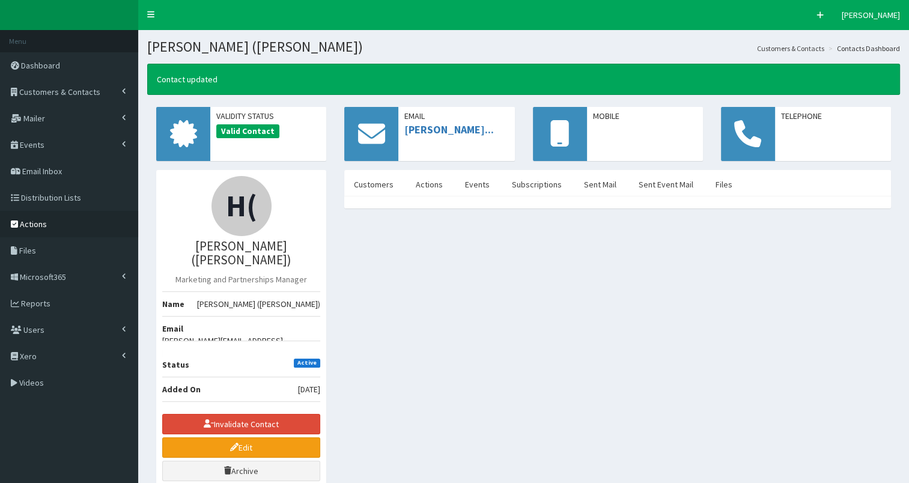
click at [32, 223] on span "Actions" at bounding box center [33, 224] width 27 height 11
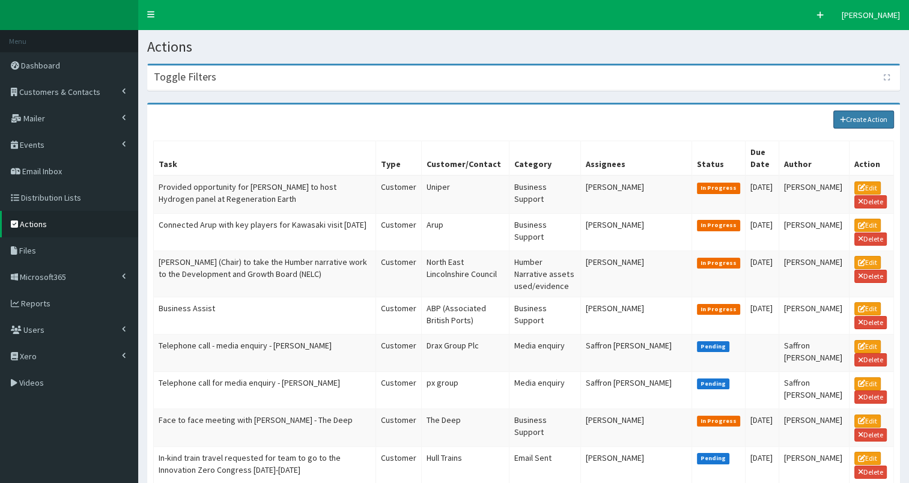
click at [883, 117] on link "Create Action" at bounding box center [863, 120] width 61 height 18
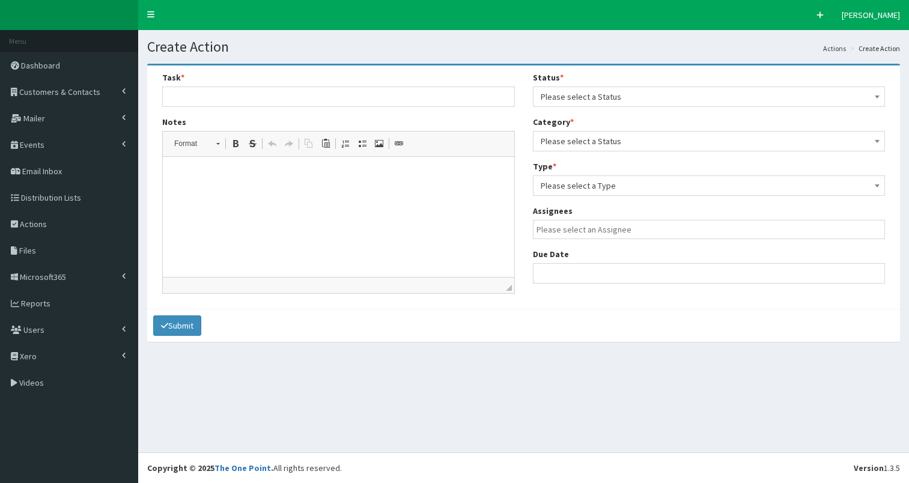
select select
click at [233, 94] on input "text" at bounding box center [338, 96] width 353 height 20
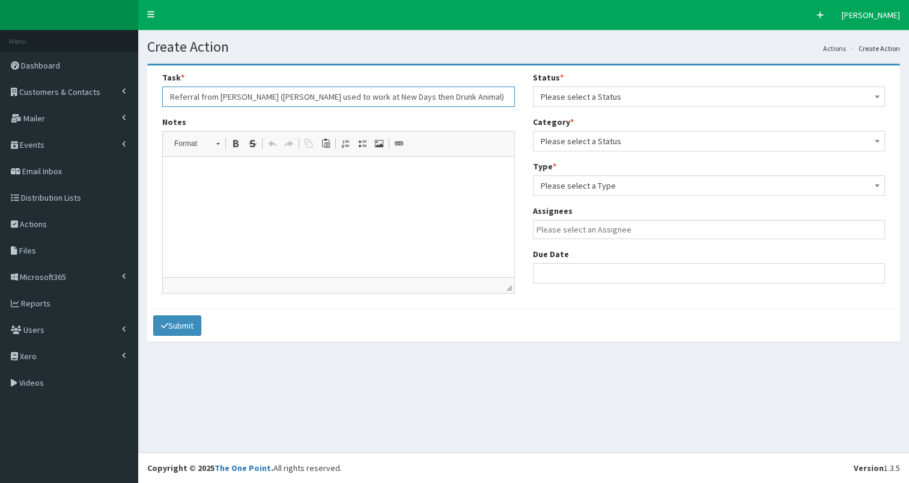
type input "Referral from [PERSON_NAME] ([PERSON_NAME] used to work at New Days then Drunk …"
click at [226, 184] on html at bounding box center [338, 175] width 351 height 37
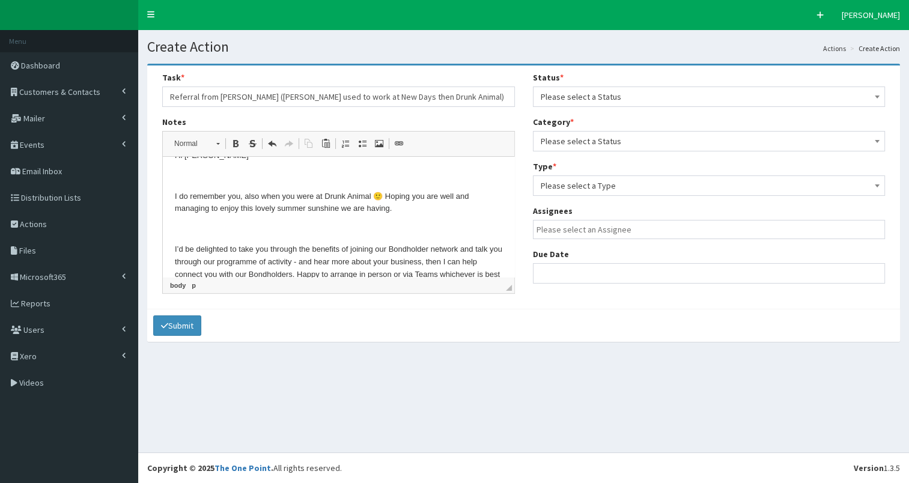
scroll to position [14, 0]
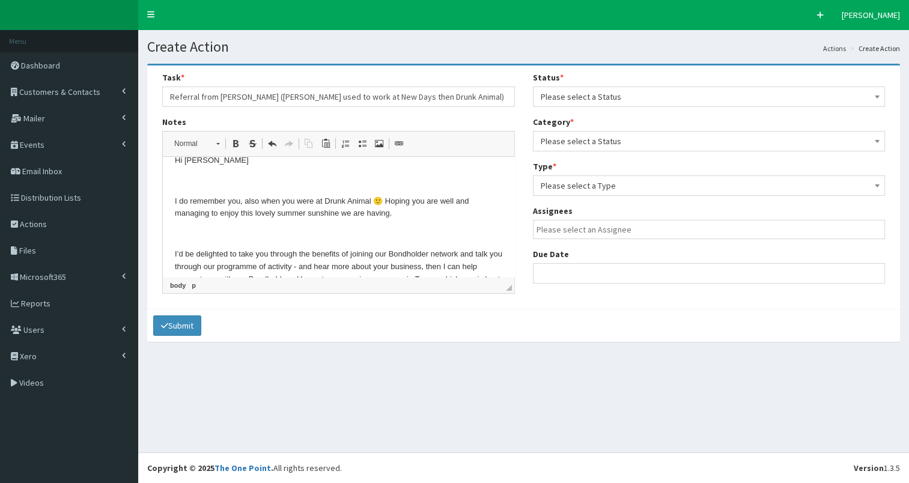
click at [395, 214] on p "I do remember you, also when you were at Drunk Animal 🙂 Hoping you are well and…" at bounding box center [338, 207] width 327 height 25
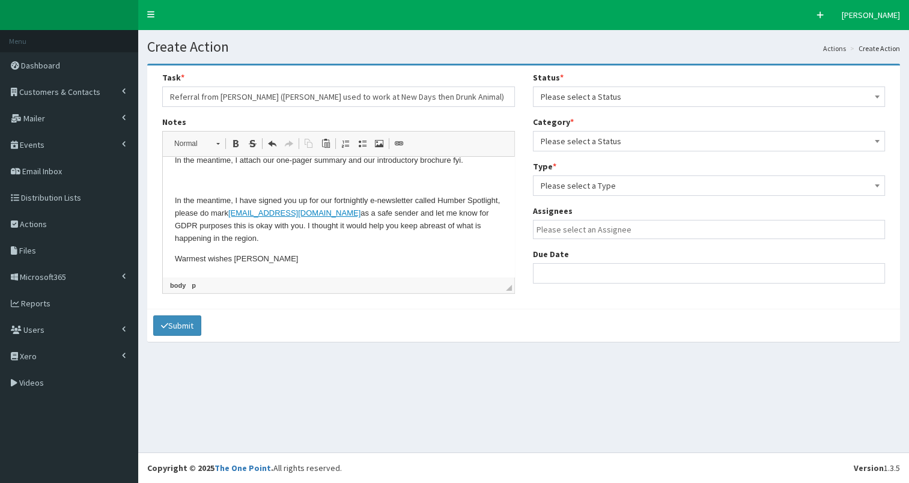
scroll to position [211, 0]
click at [336, 256] on p "Warmest wishes [PERSON_NAME]" at bounding box center [338, 259] width 327 height 13
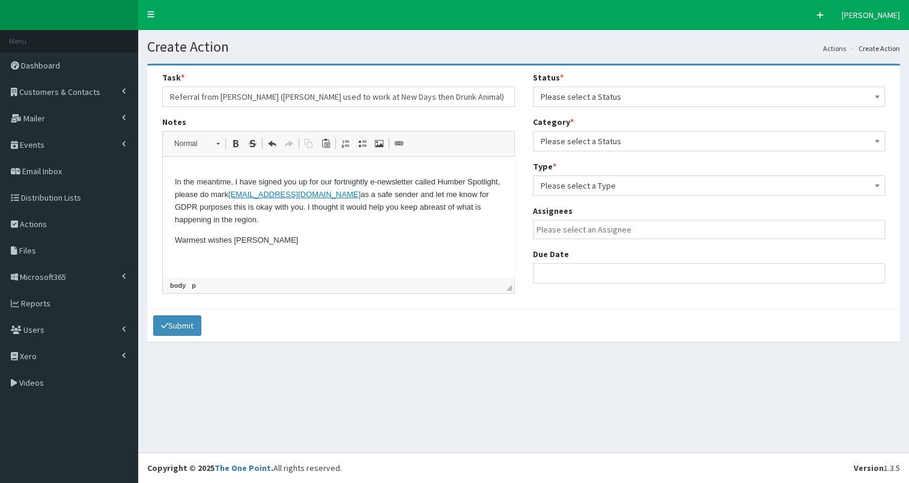
scroll to position [397, 0]
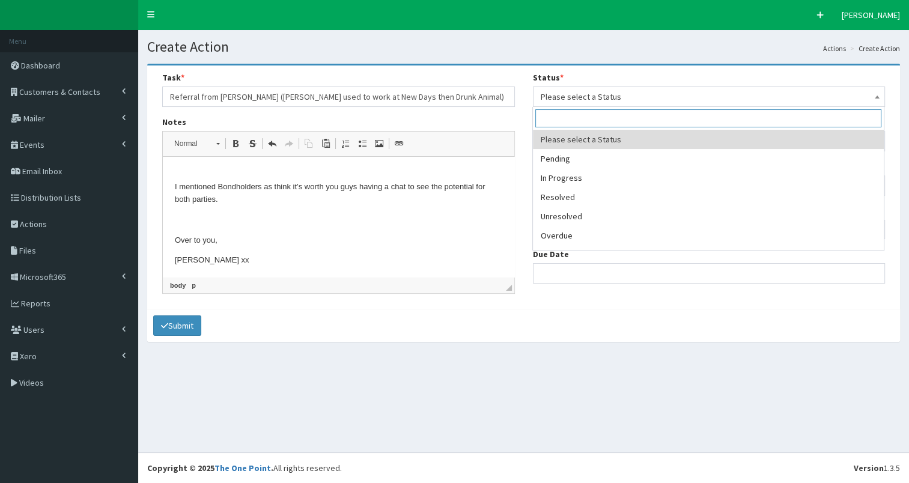
click at [635, 99] on span "Please select a Status" at bounding box center [709, 96] width 337 height 17
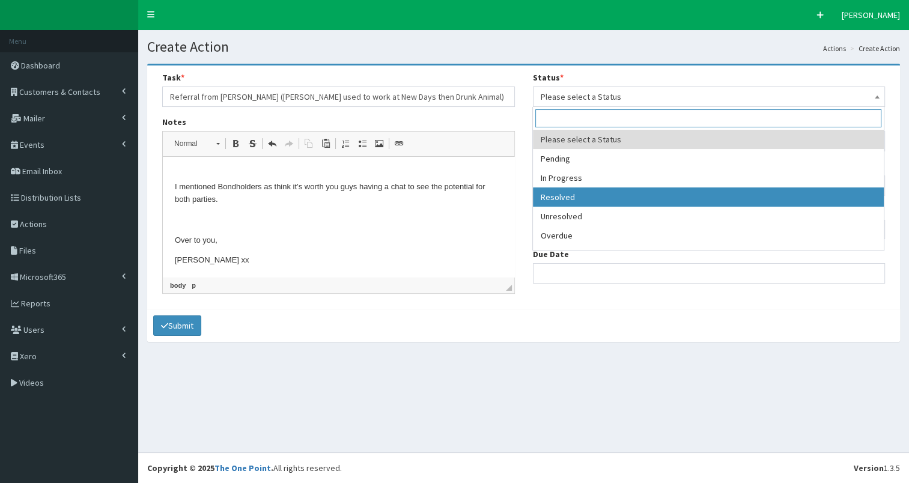
select select "3"
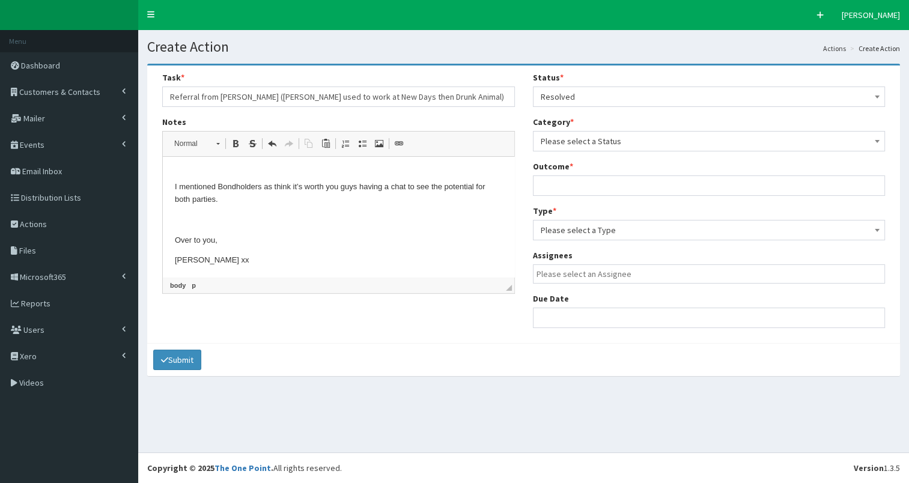
click at [593, 142] on span "Please select a Status" at bounding box center [709, 141] width 337 height 17
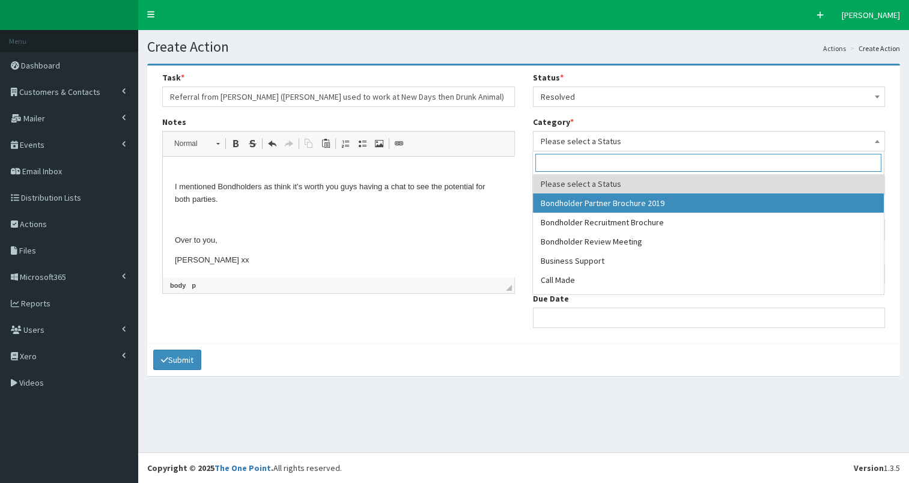
select select "38"
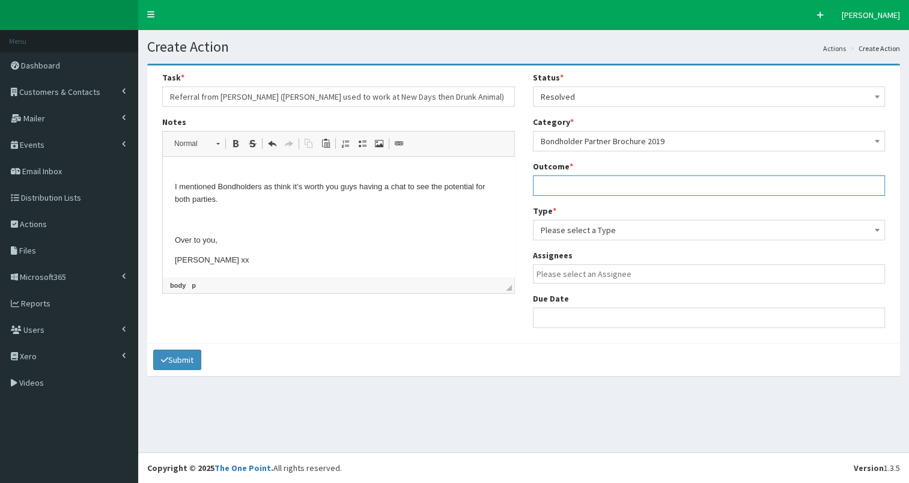
click at [574, 184] on input "text" at bounding box center [709, 185] width 353 height 20
type input "see notes"
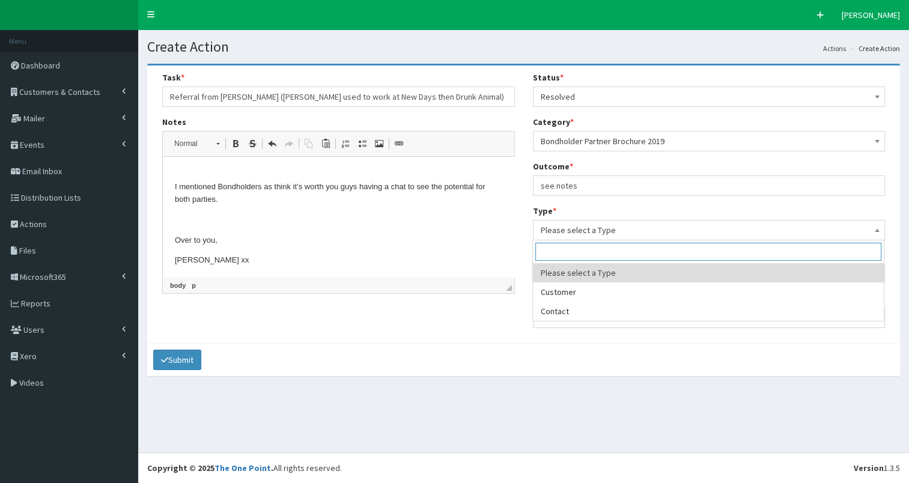
click at [581, 226] on span "Please select a Type" at bounding box center [709, 230] width 337 height 17
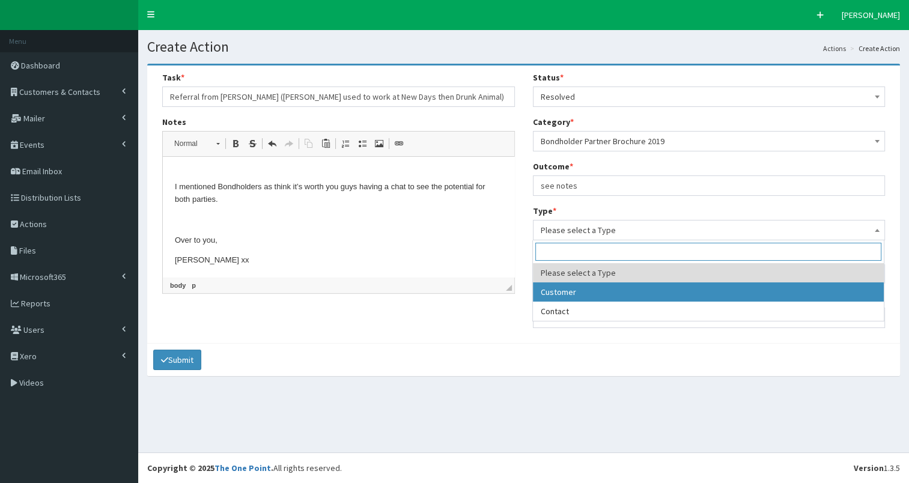
select select "customer"
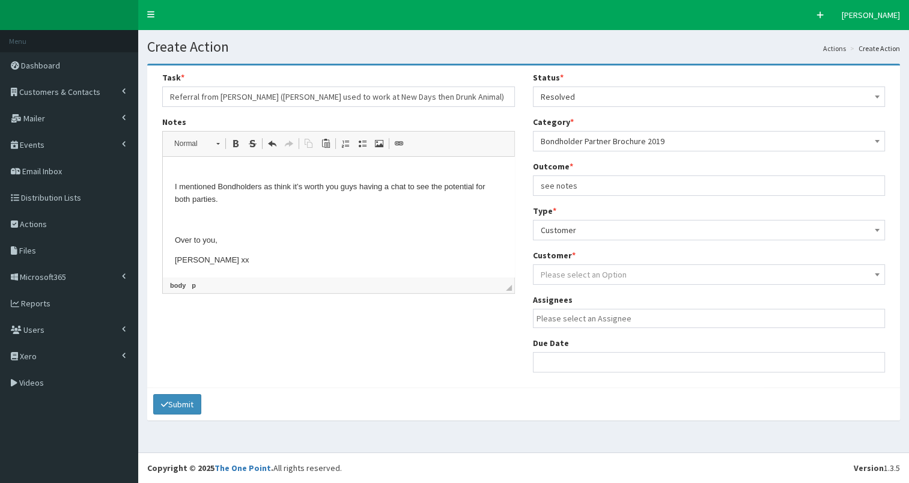
click at [581, 279] on span "Please select an Option" at bounding box center [584, 274] width 86 height 11
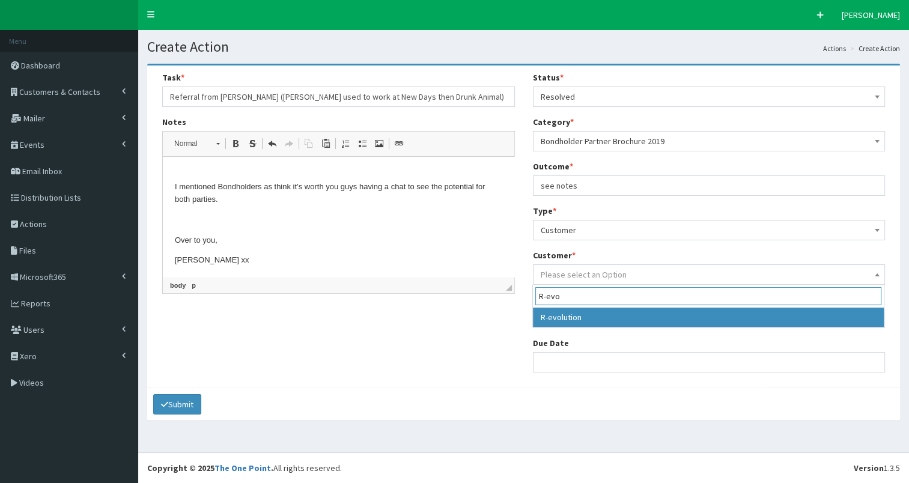
type input "R-evo"
select select "49262"
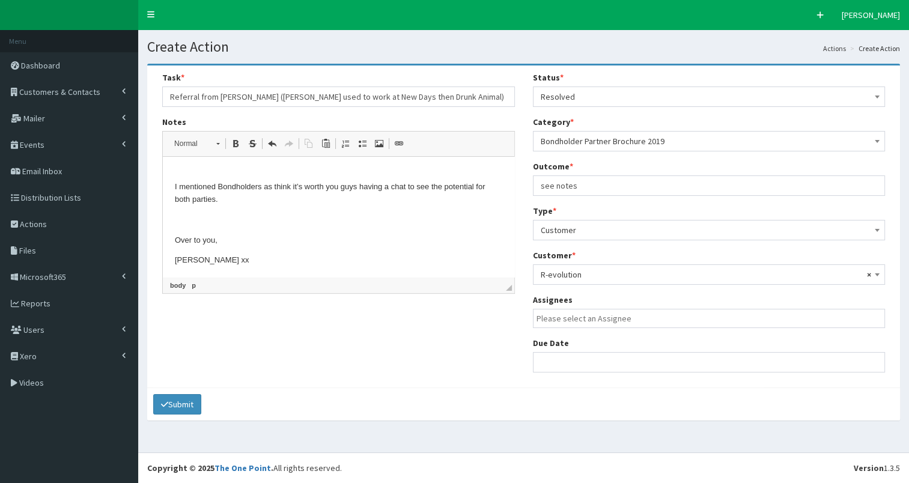
click at [575, 322] on input "search" at bounding box center [711, 318] width 351 height 12
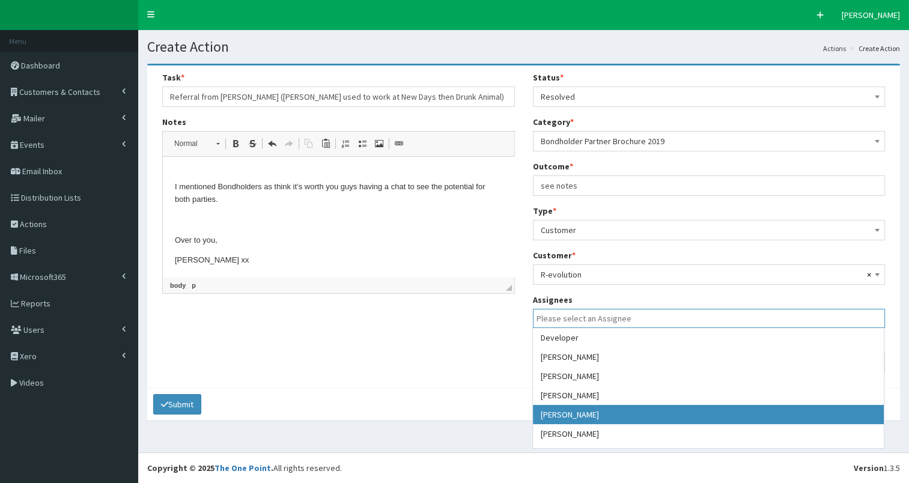
select select "7"
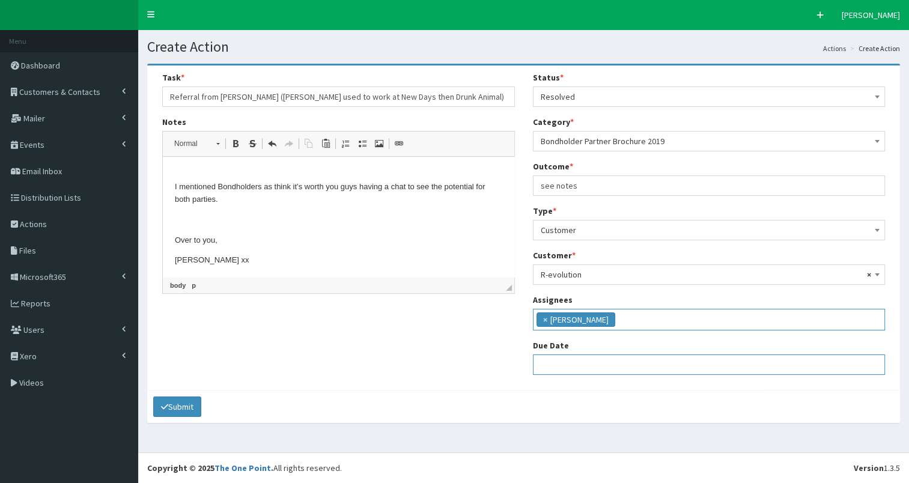
click at [560, 360] on input "text" at bounding box center [709, 364] width 353 height 20
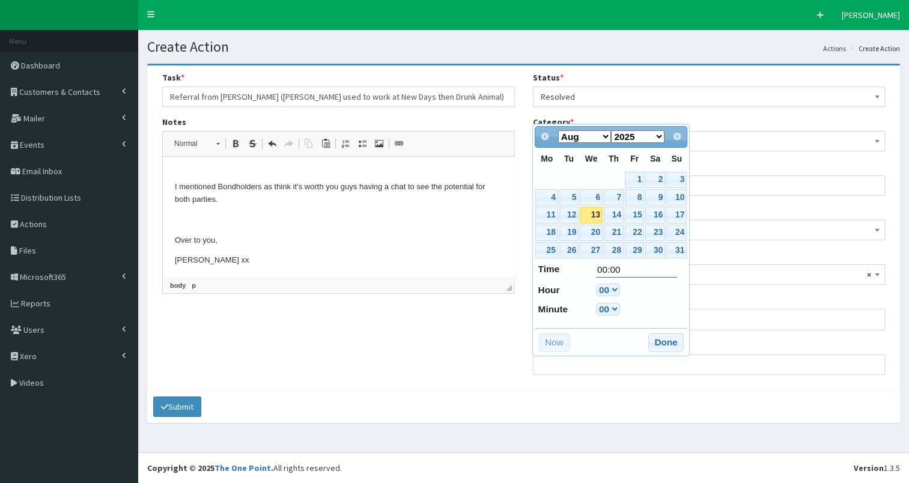
click at [591, 214] on link "13" at bounding box center [591, 215] width 23 height 16
type input "13-08-2025 00:00"
click at [661, 339] on button "Done" at bounding box center [665, 342] width 35 height 19
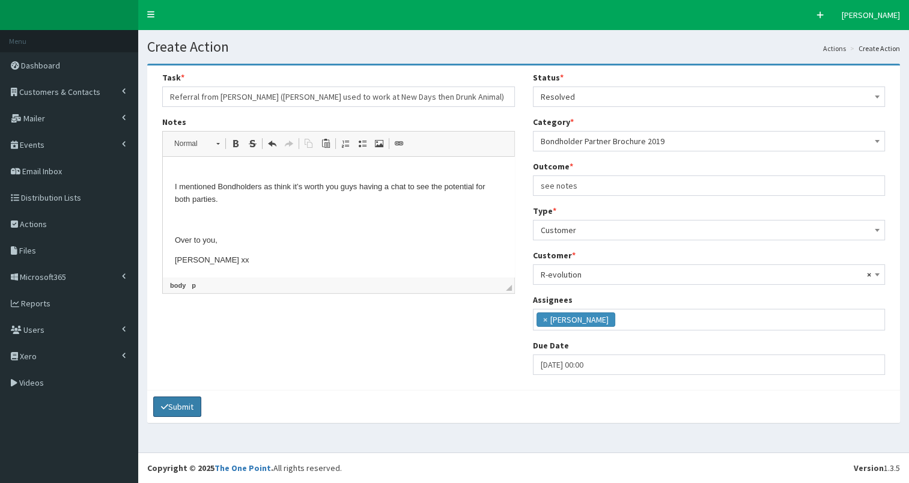
click at [179, 401] on button "Submit" at bounding box center [177, 406] width 48 height 20
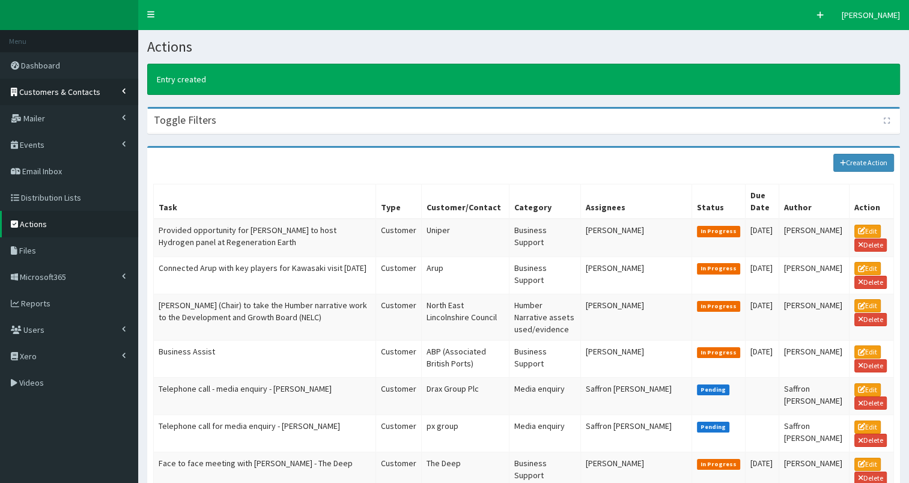
click at [58, 96] on span "Customers & Contacts" at bounding box center [59, 91] width 81 height 11
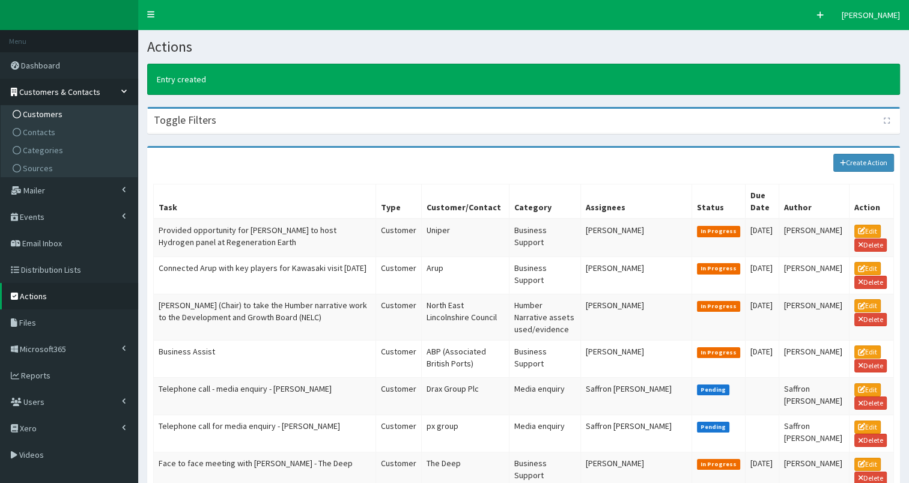
click at [57, 114] on span "Customers" at bounding box center [43, 114] width 40 height 11
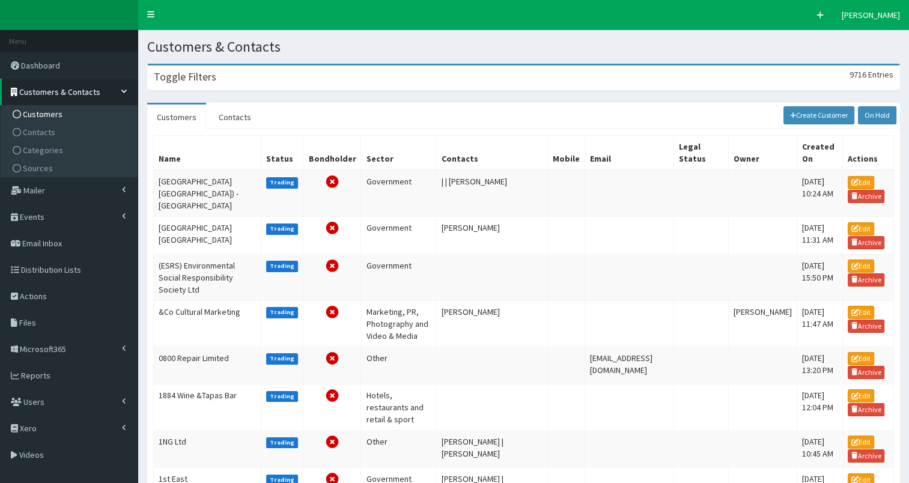
click at [195, 78] on h3 "Toggle Filters" at bounding box center [185, 76] width 62 height 11
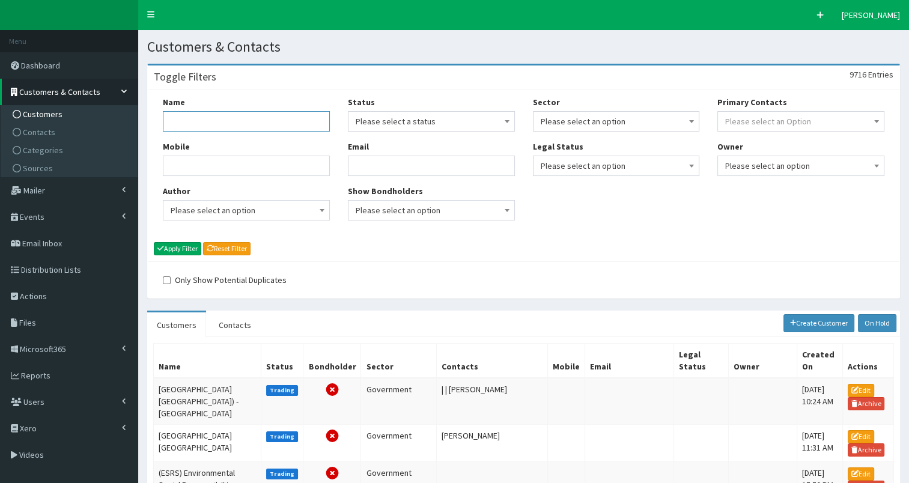
click at [189, 122] on input "Name" at bounding box center [246, 121] width 167 height 20
type input "[PERSON_NAME]"
click at [179, 247] on button "Apply Filter" at bounding box center [177, 248] width 47 height 13
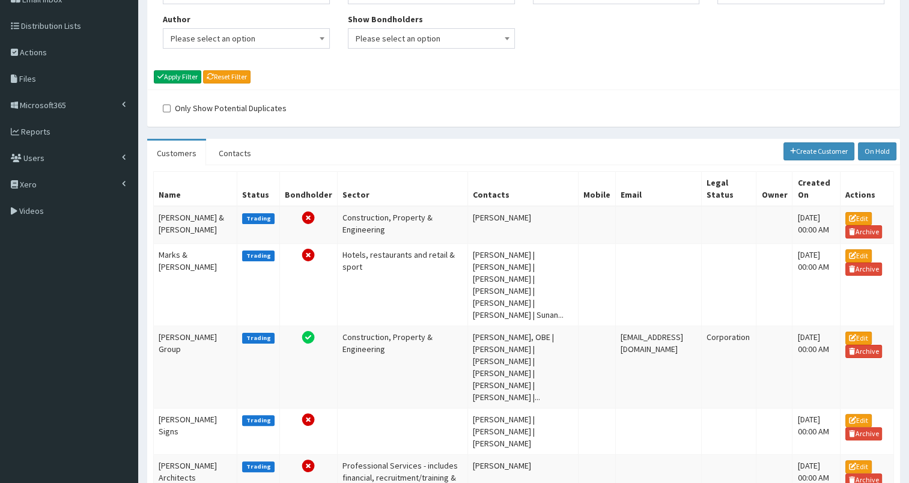
scroll to position [186, 0]
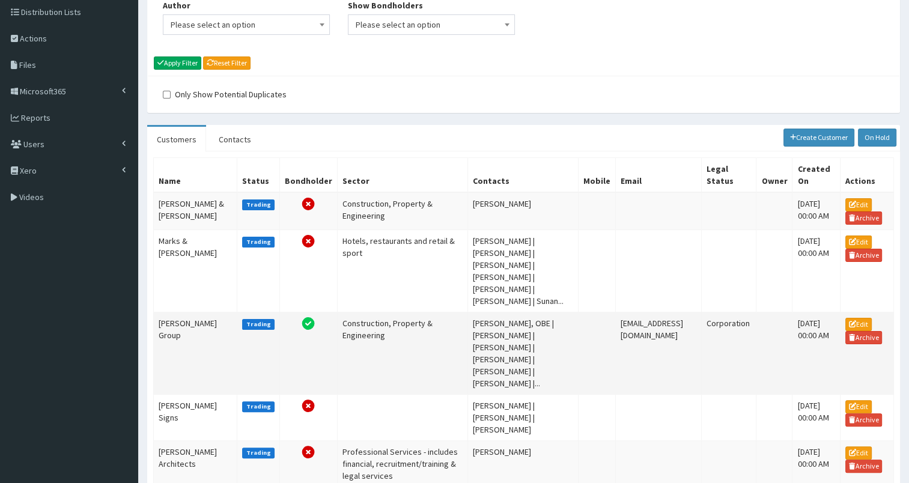
click at [190, 312] on td "[PERSON_NAME] Group" at bounding box center [195, 353] width 83 height 82
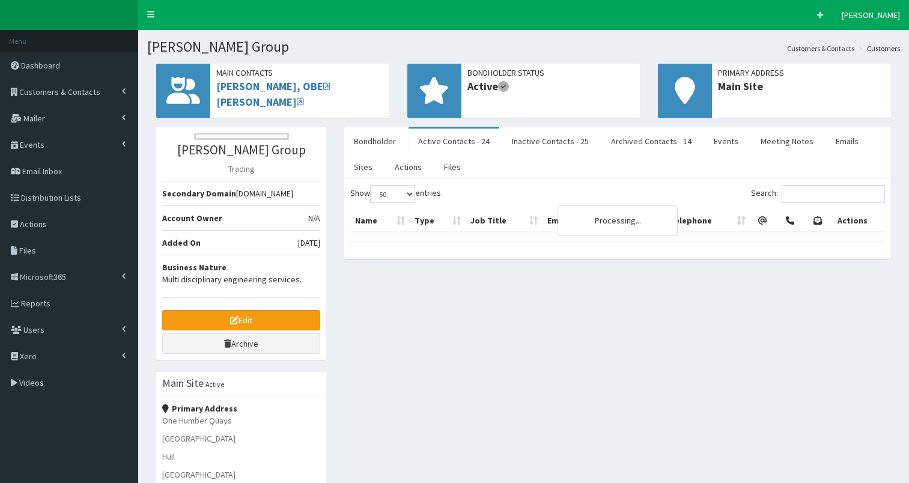
select select "50"
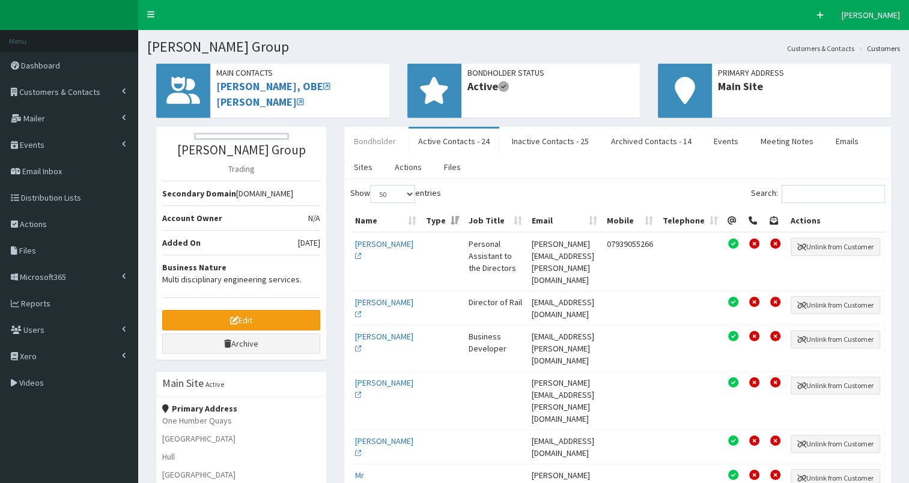
click at [370, 137] on link "Bondholder" at bounding box center [374, 141] width 61 height 25
